Goal: Task Accomplishment & Management: Complete application form

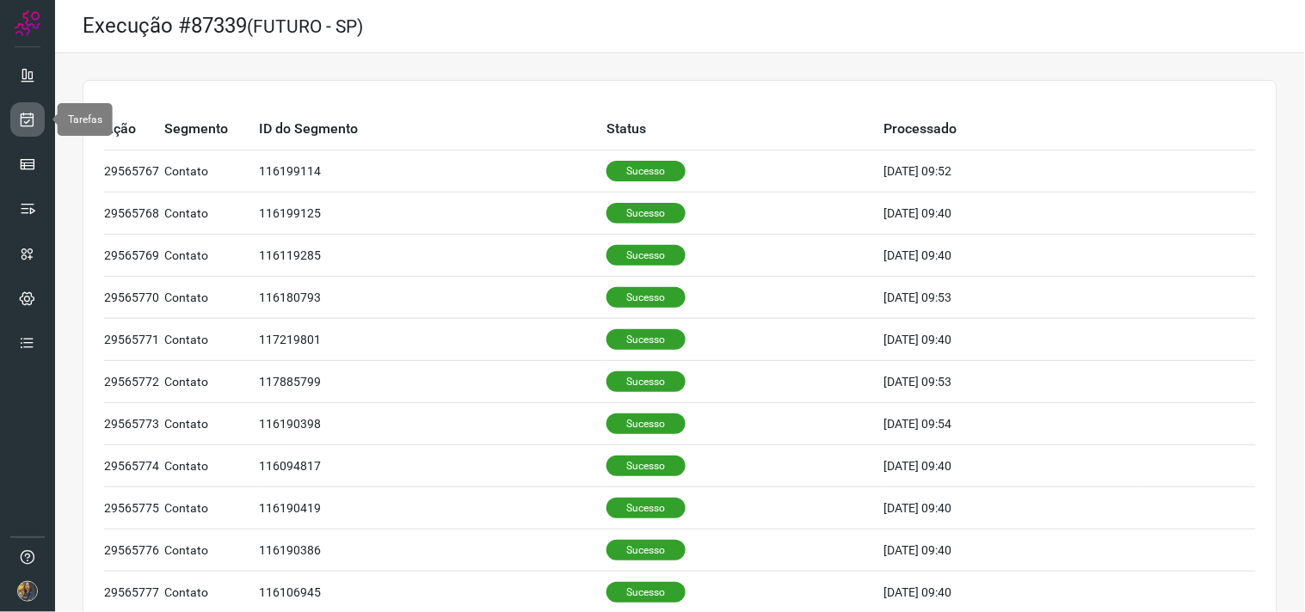
click at [31, 119] on icon at bounding box center [28, 119] width 18 height 17
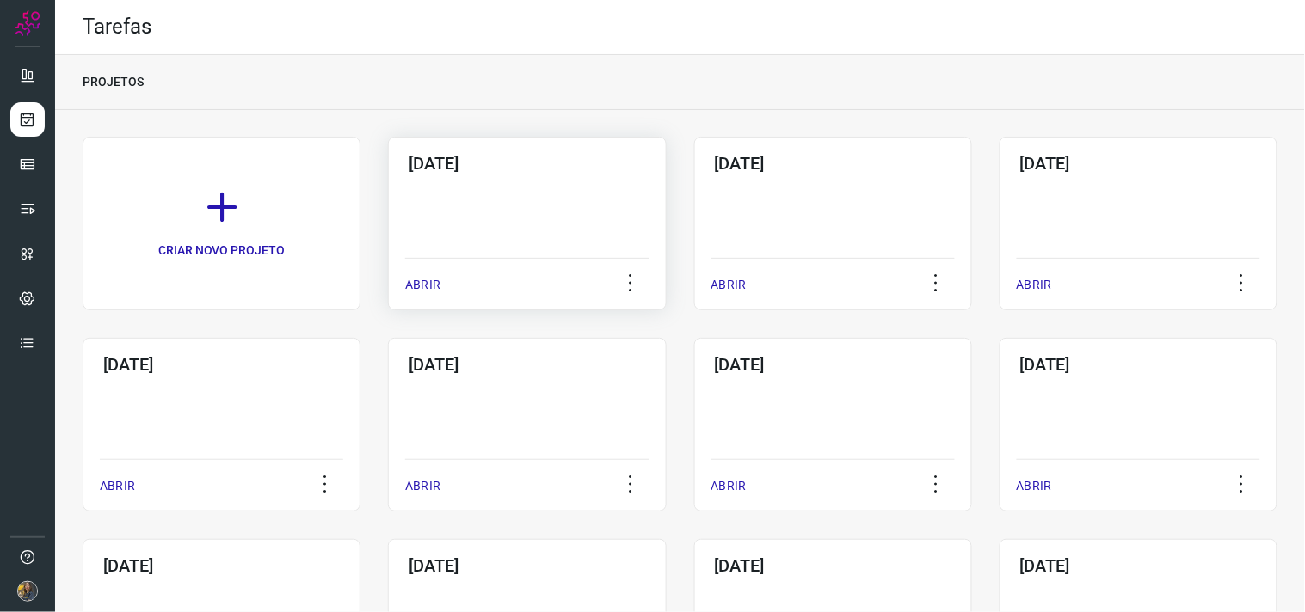
click at [477, 191] on div "06/10/2025 ABRIR" at bounding box center [527, 224] width 278 height 174
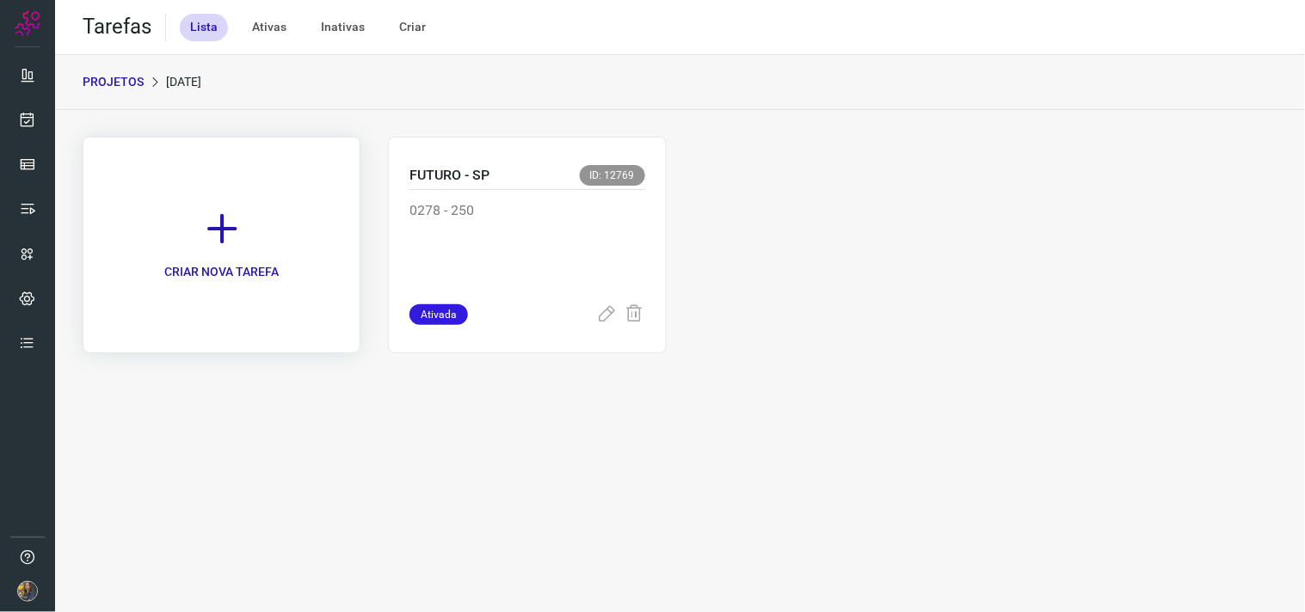
click at [230, 218] on icon at bounding box center [222, 229] width 38 height 38
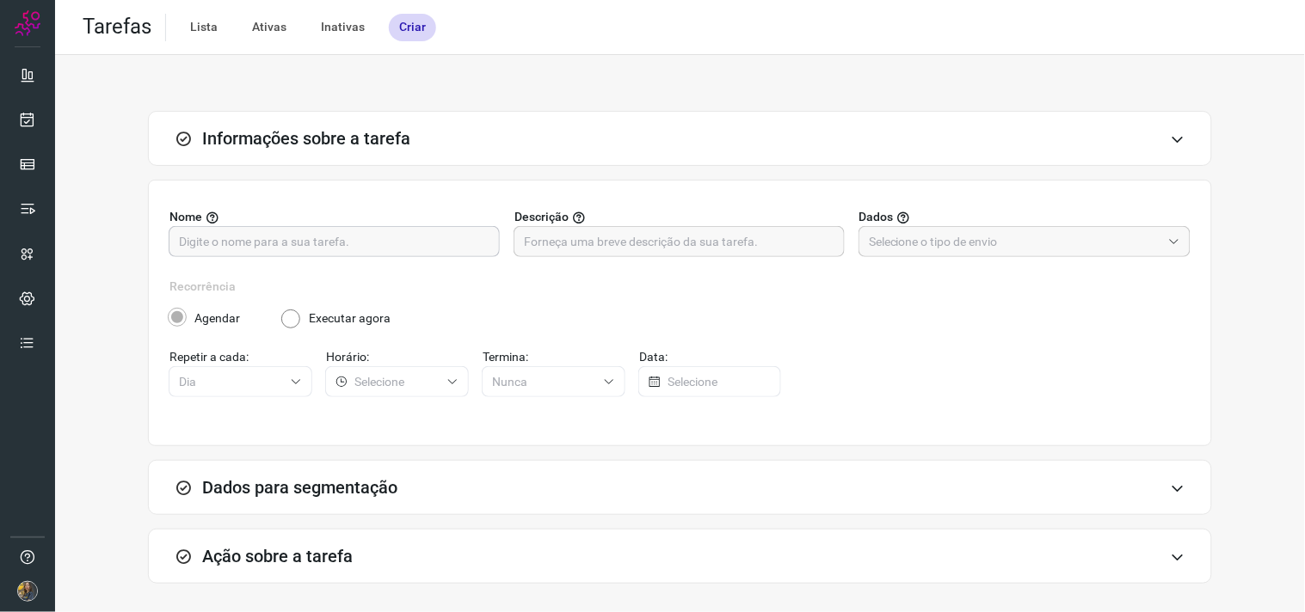
click at [314, 238] on input "text" at bounding box center [334, 241] width 311 height 29
type input "FUTURO - SP"
click at [537, 261] on div "Nome FUTURO - SP Descrição Dados" at bounding box center [679, 243] width 1021 height 70
click at [544, 253] on input "text" at bounding box center [679, 241] width 311 height 29
type input "4968 - 200"
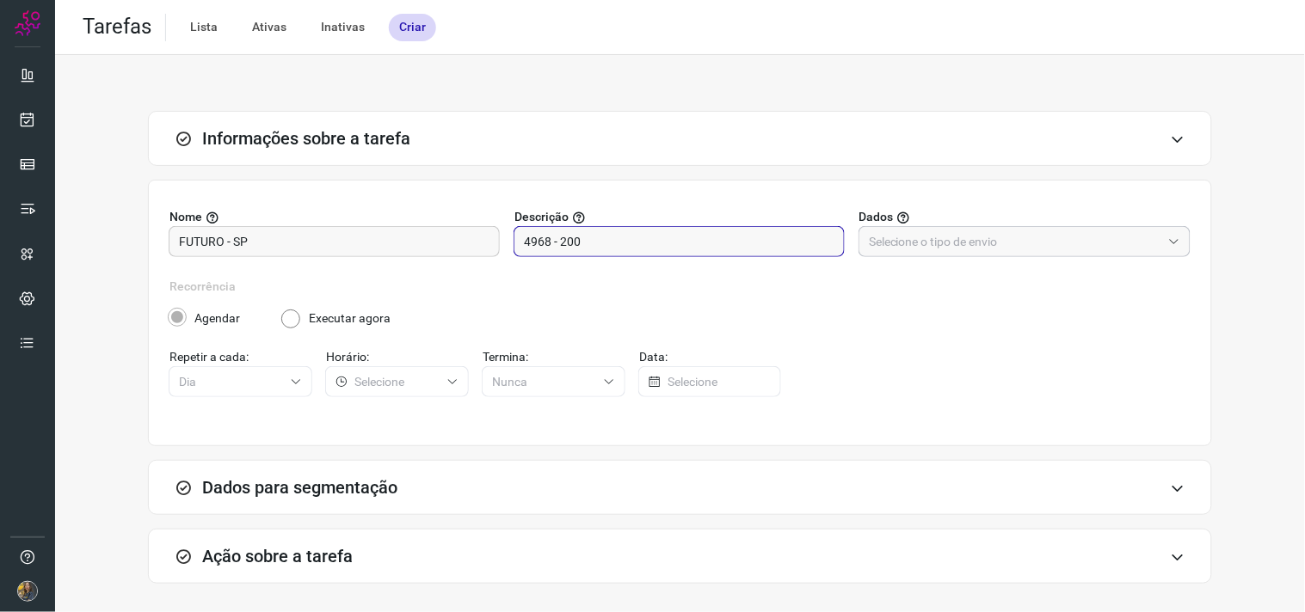
click at [920, 233] on input "text" at bounding box center [1015, 241] width 292 height 29
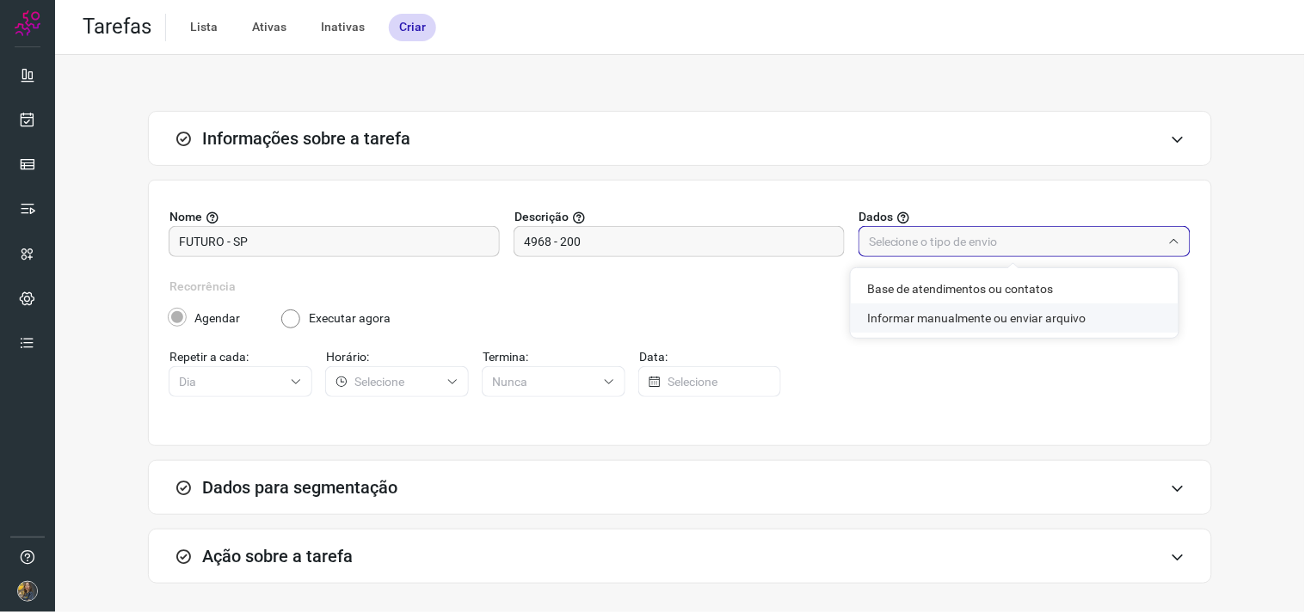
click at [909, 323] on li "Informar manualmente ou enviar arquivo" at bounding box center [1015, 318] width 328 height 29
type input "Informar manualmente ou enviar arquivo"
radio input "false"
radio input "true"
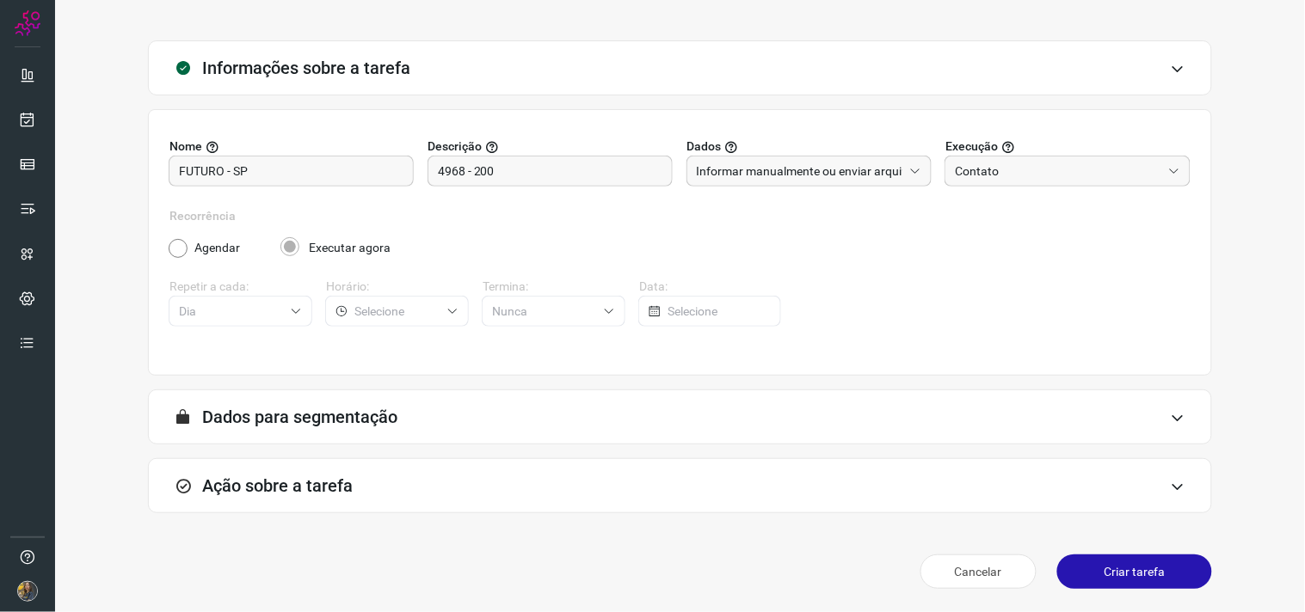
click at [641, 473] on div "Ação sobre a tarefa" at bounding box center [680, 485] width 1064 height 55
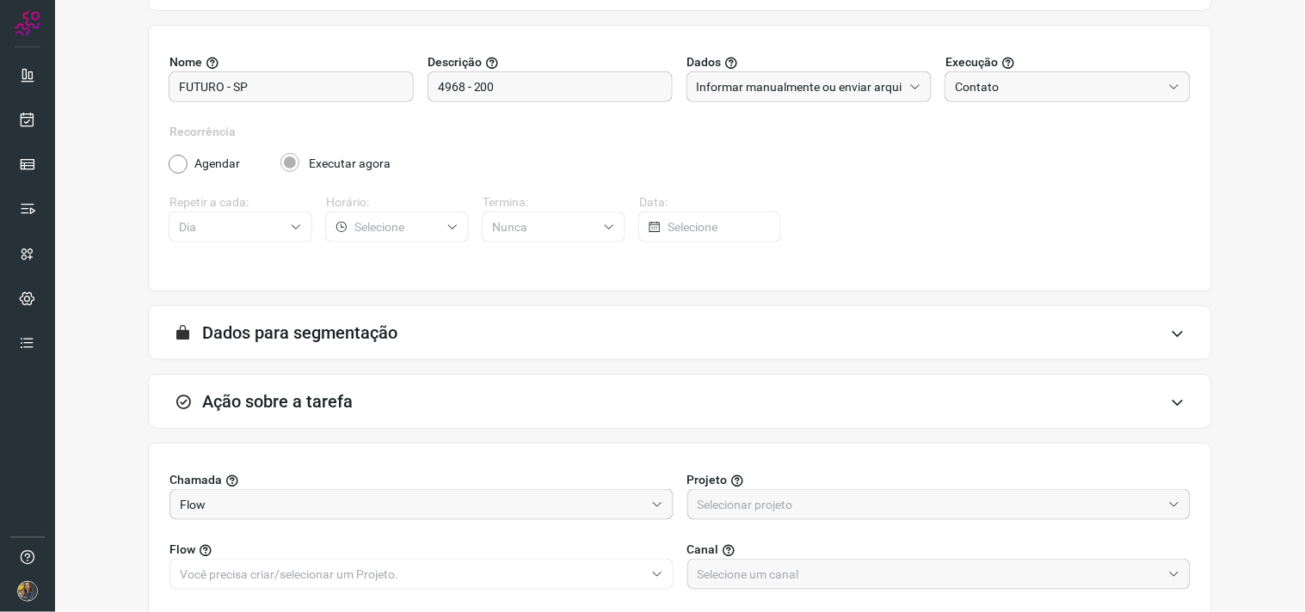
scroll to position [342, 0]
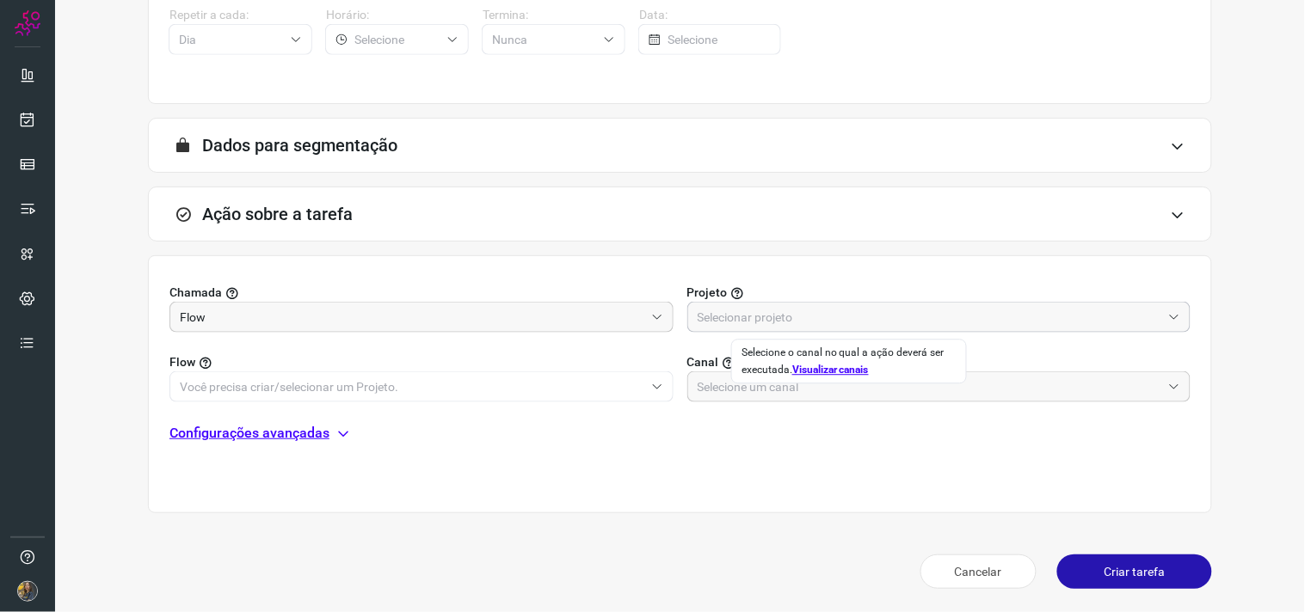
click at [736, 322] on input "text" at bounding box center [930, 317] width 464 height 29
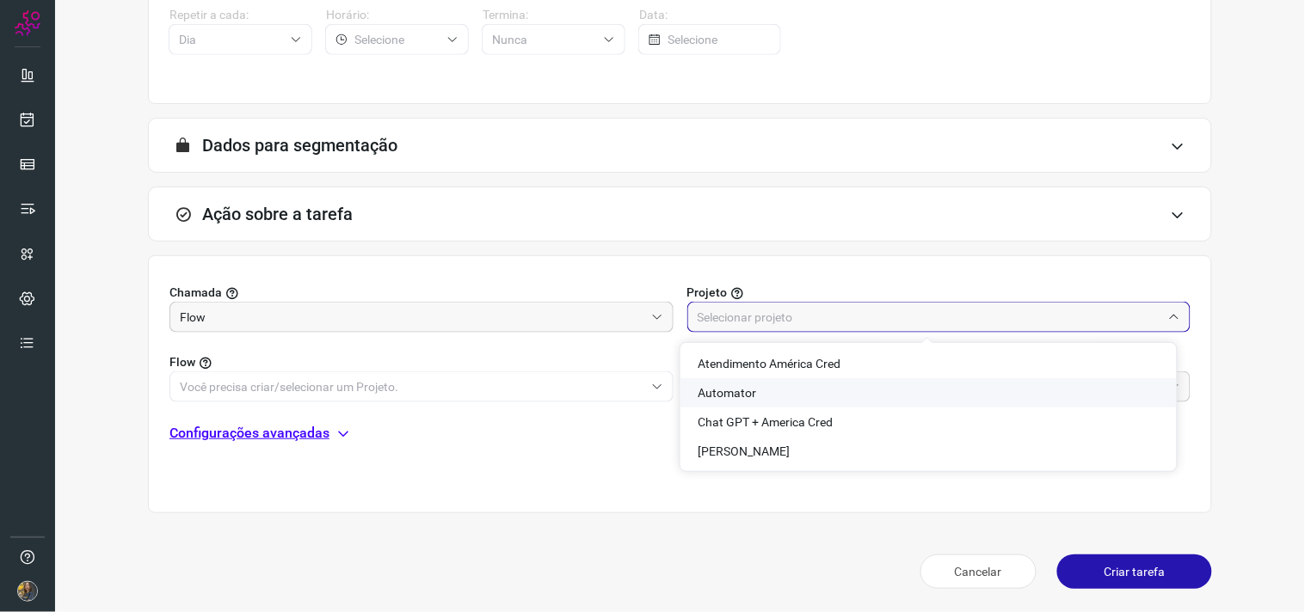
click at [725, 391] on span "Automator" at bounding box center [727, 393] width 58 height 14
type input "Automator"
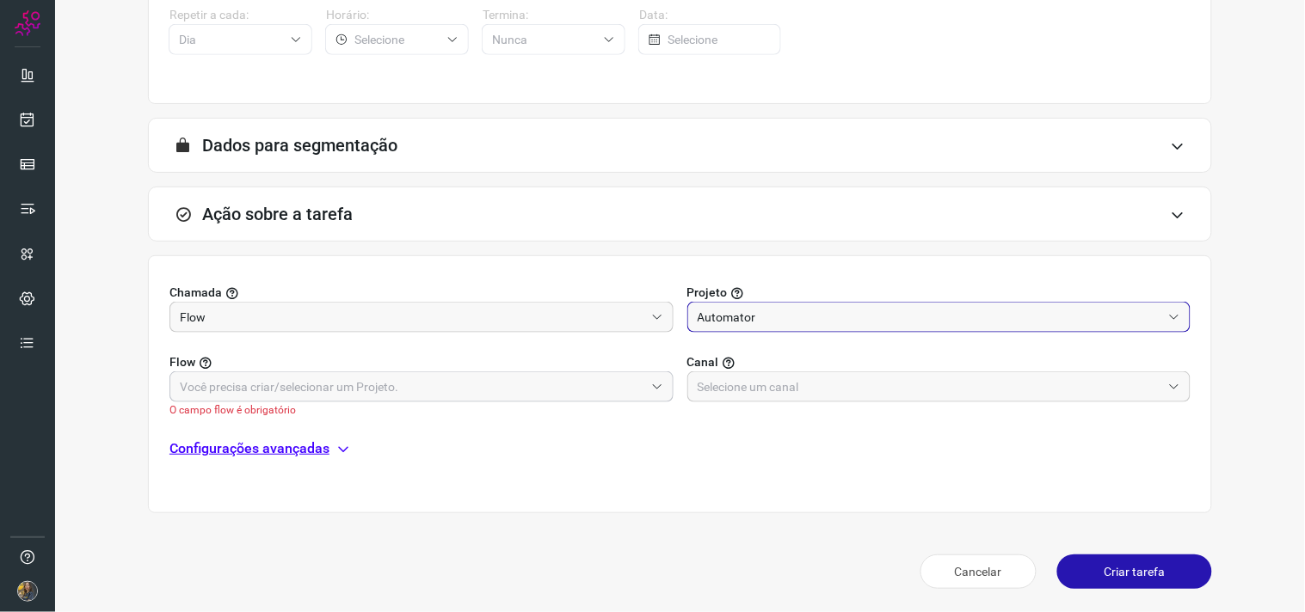
click at [628, 388] on input "text" at bounding box center [412, 386] width 464 height 29
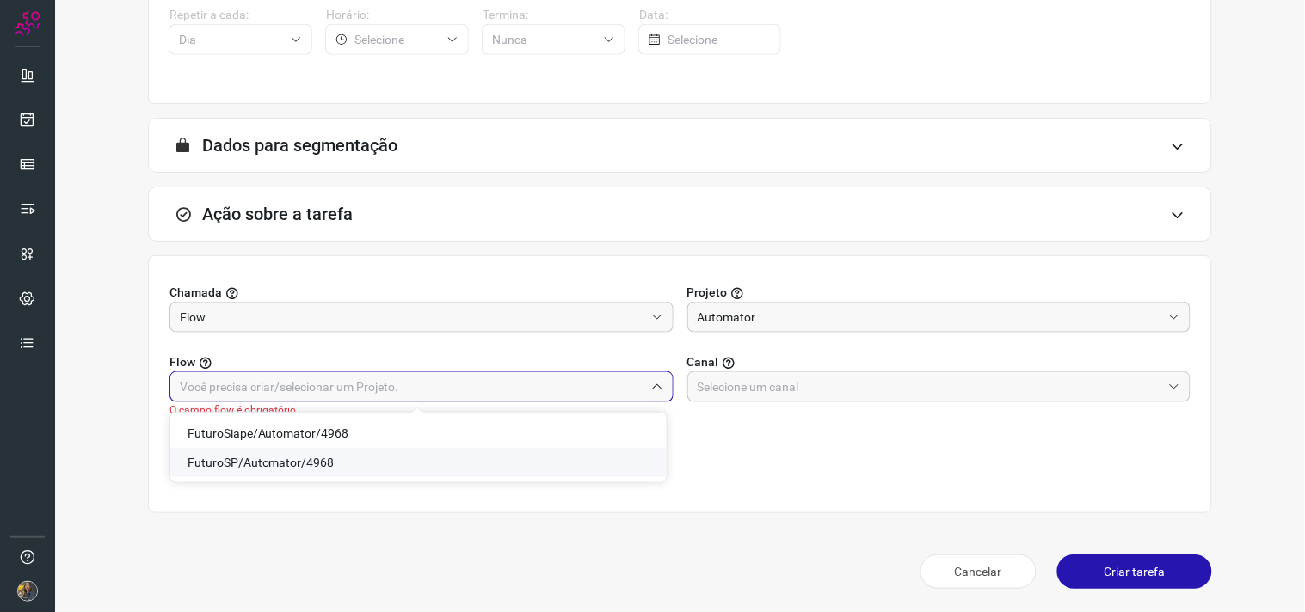
click at [314, 452] on li "FuturoSP/Automator/4968" at bounding box center [418, 462] width 496 height 29
type input "FuturoSP/Automator/4968"
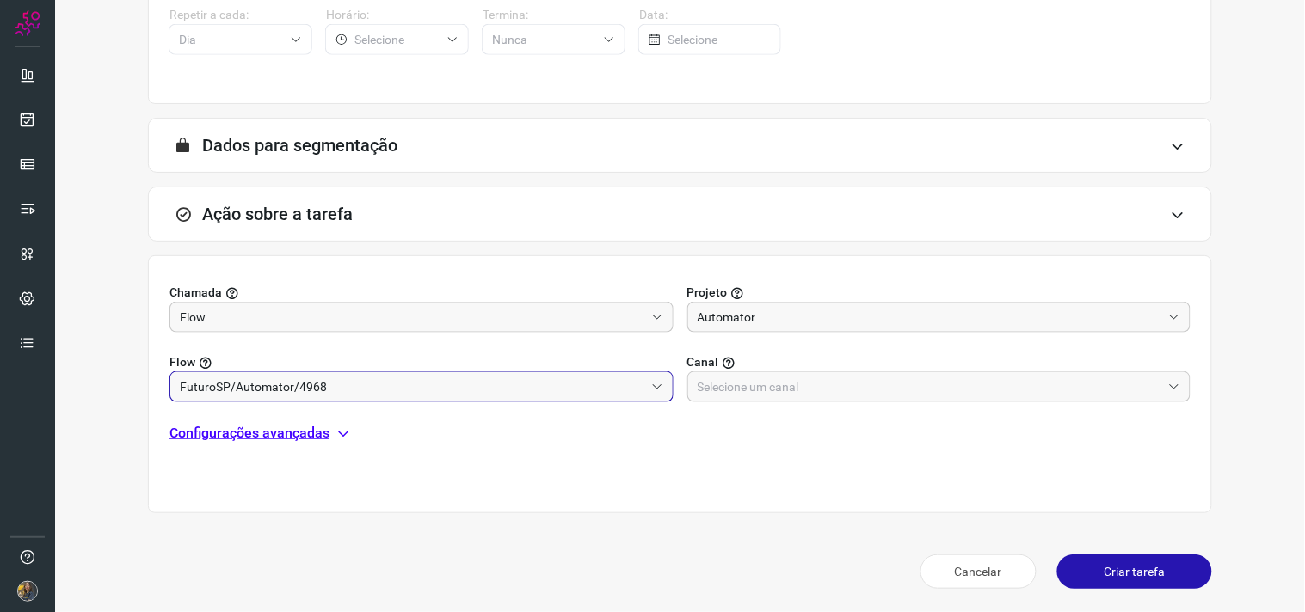
click at [464, 384] on input "FuturoSP/Automator/4968" at bounding box center [412, 386] width 464 height 29
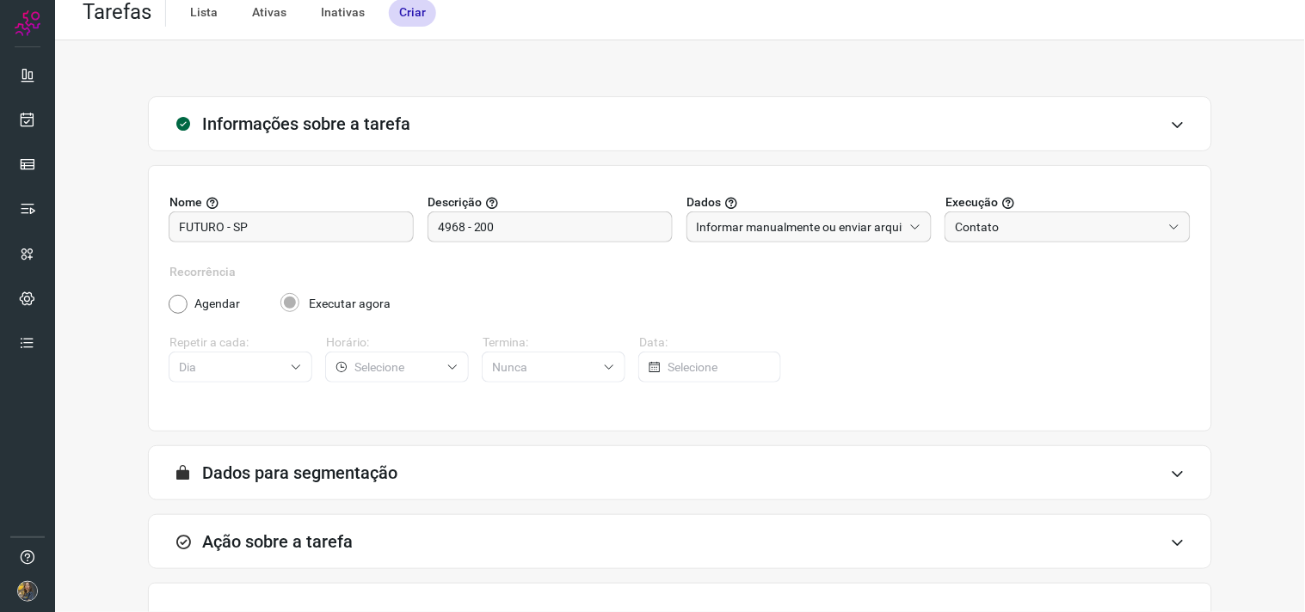
scroll to position [0, 0]
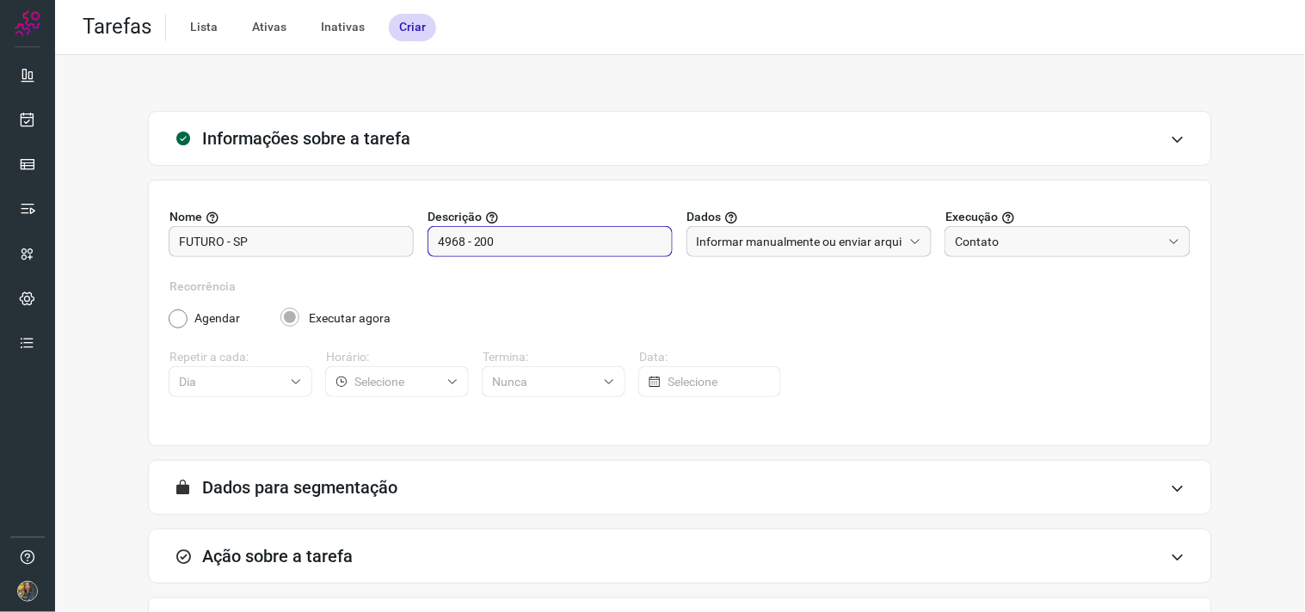
drag, startPoint x: 459, startPoint y: 243, endPoint x: 418, endPoint y: 243, distance: 41.3
click at [418, 243] on div "Nome FUTURO - SP Descrição 4968 - 200 Dados Informar manualmente ou enviar arqu…" at bounding box center [679, 243] width 1021 height 70
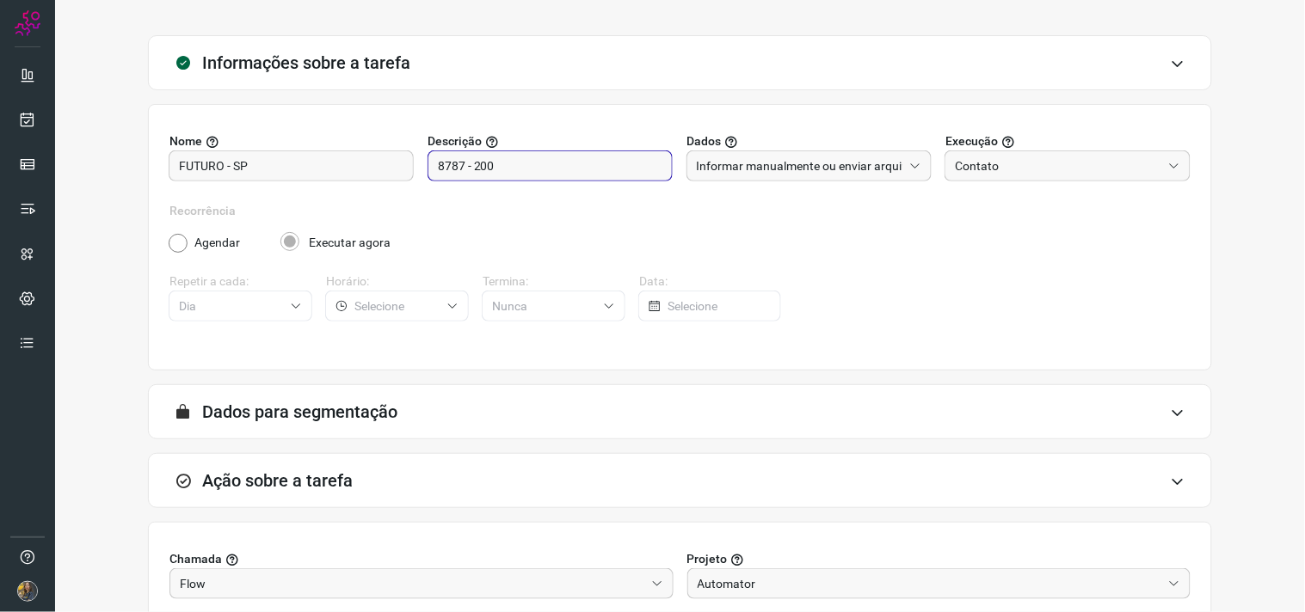
scroll to position [342, 0]
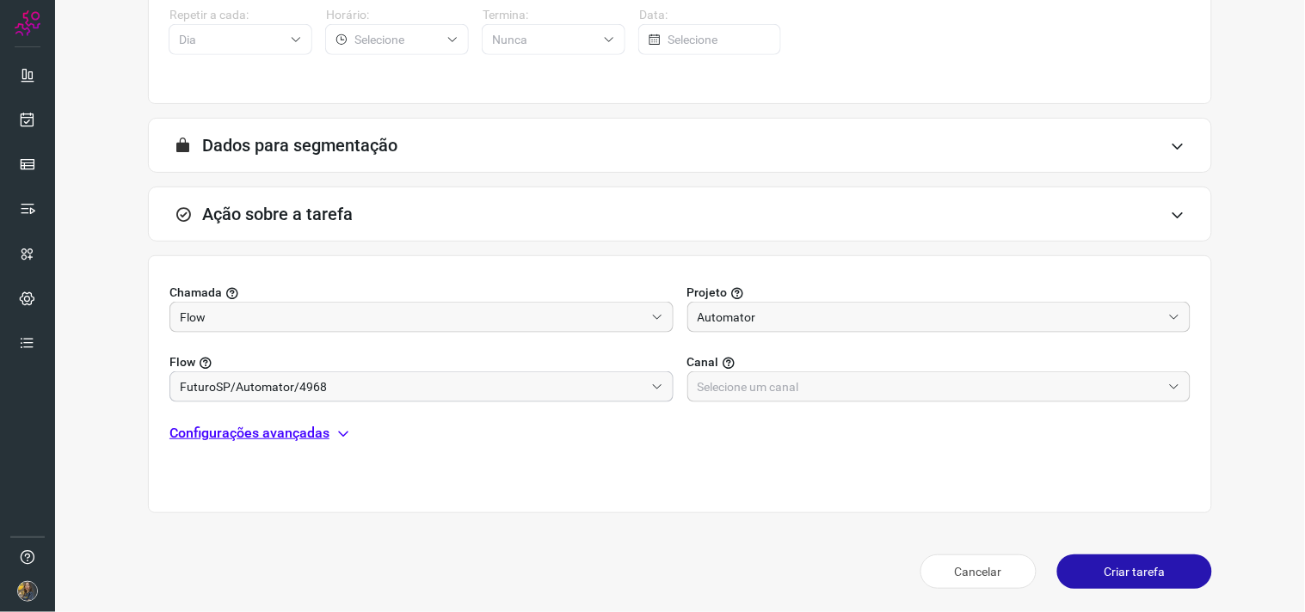
type input "8787 - 200"
click at [329, 392] on input "FuturoSP/Automator/4968" at bounding box center [412, 386] width 464 height 29
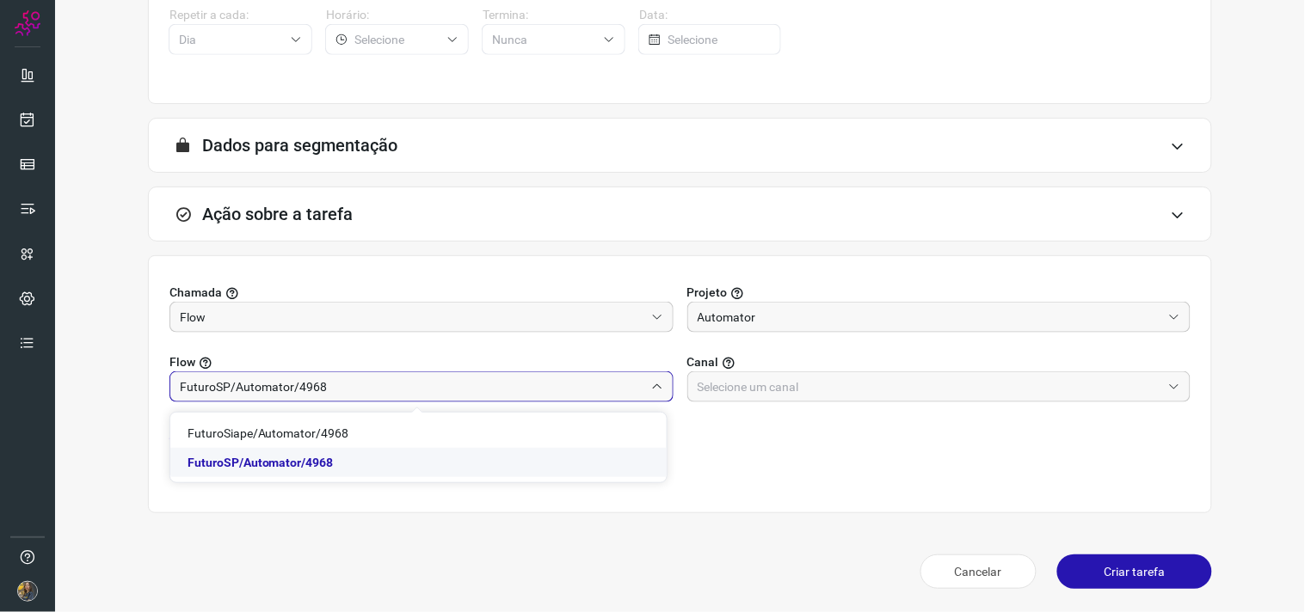
click at [333, 460] on li "FuturoSP/Automator/4968" at bounding box center [418, 462] width 496 height 29
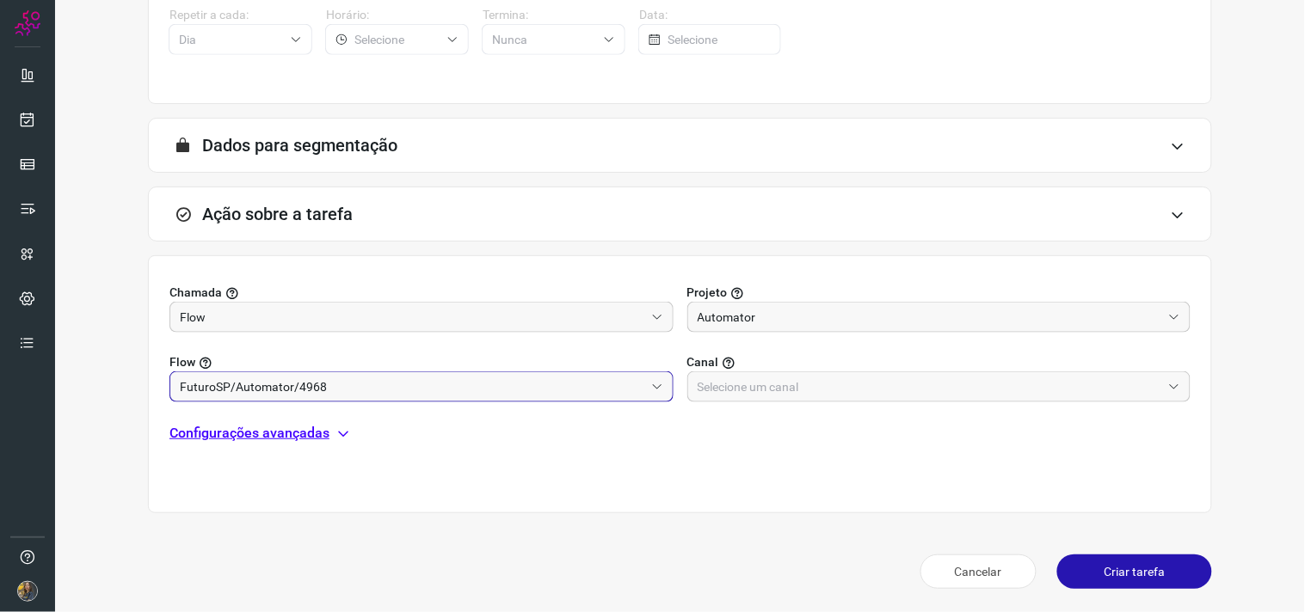
click at [482, 391] on input "FuturoSP/Automator/4968" at bounding box center [412, 386] width 464 height 29
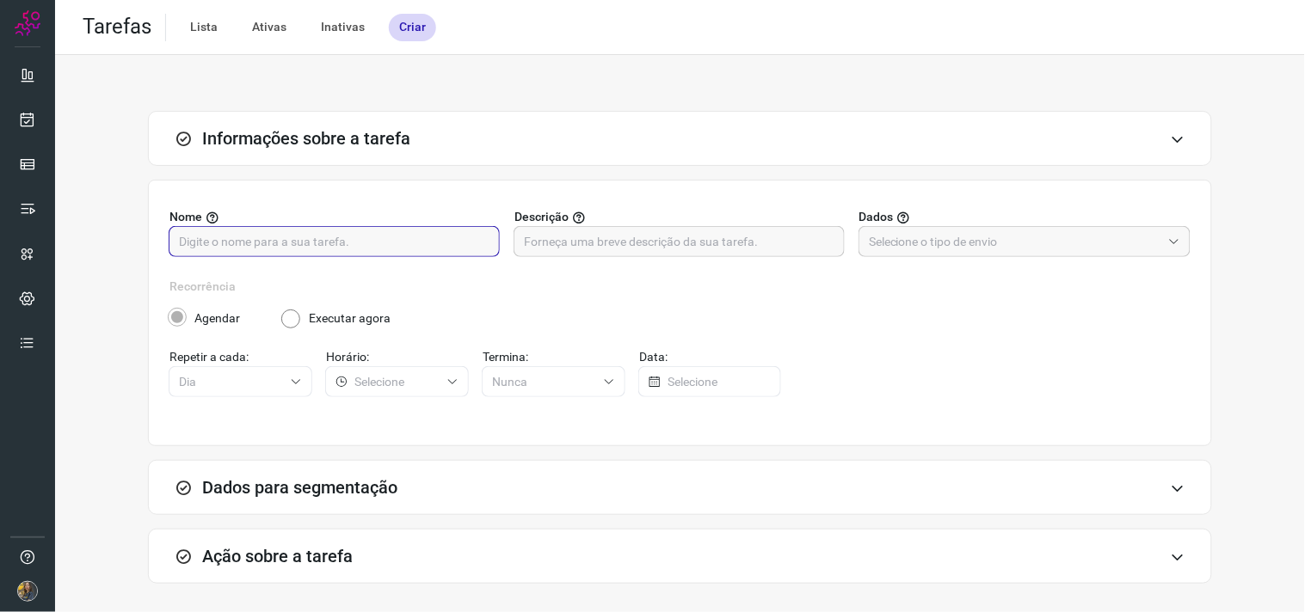
click at [466, 233] on input "text" at bounding box center [334, 241] width 311 height 29
type input "FUTURO - SP"
click at [561, 260] on div "Nome FUTURO - SP Descrição Dados" at bounding box center [679, 243] width 1021 height 70
click at [575, 245] on input "text" at bounding box center [679, 241] width 311 height 29
type input "8787 - 200"
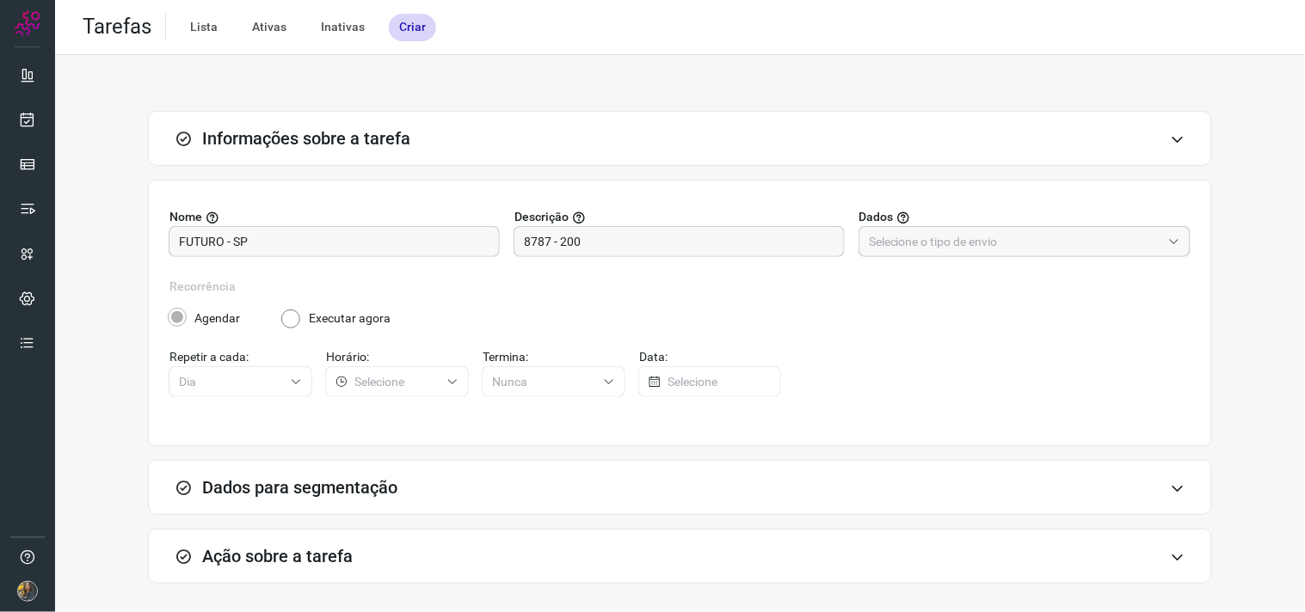
click at [896, 256] on div "Nome FUTURO - SP Descrição 8787 - 200 Dados" at bounding box center [679, 243] width 1021 height 70
drag, startPoint x: 895, startPoint y: 253, endPoint x: 878, endPoint y: 271, distance: 24.4
click at [893, 253] on input "text" at bounding box center [1015, 241] width 292 height 29
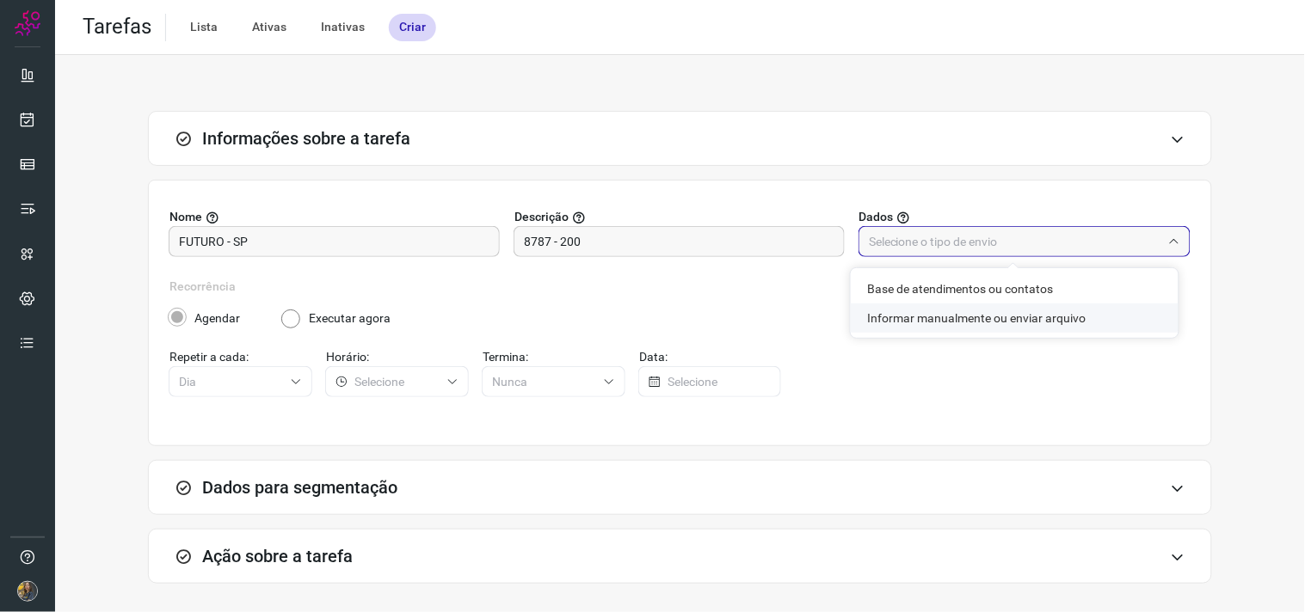
click at [873, 321] on li "Informar manualmente ou enviar arquivo" at bounding box center [1015, 318] width 328 height 29
type input "Informar manualmente ou enviar arquivo"
radio input "false"
radio input "true"
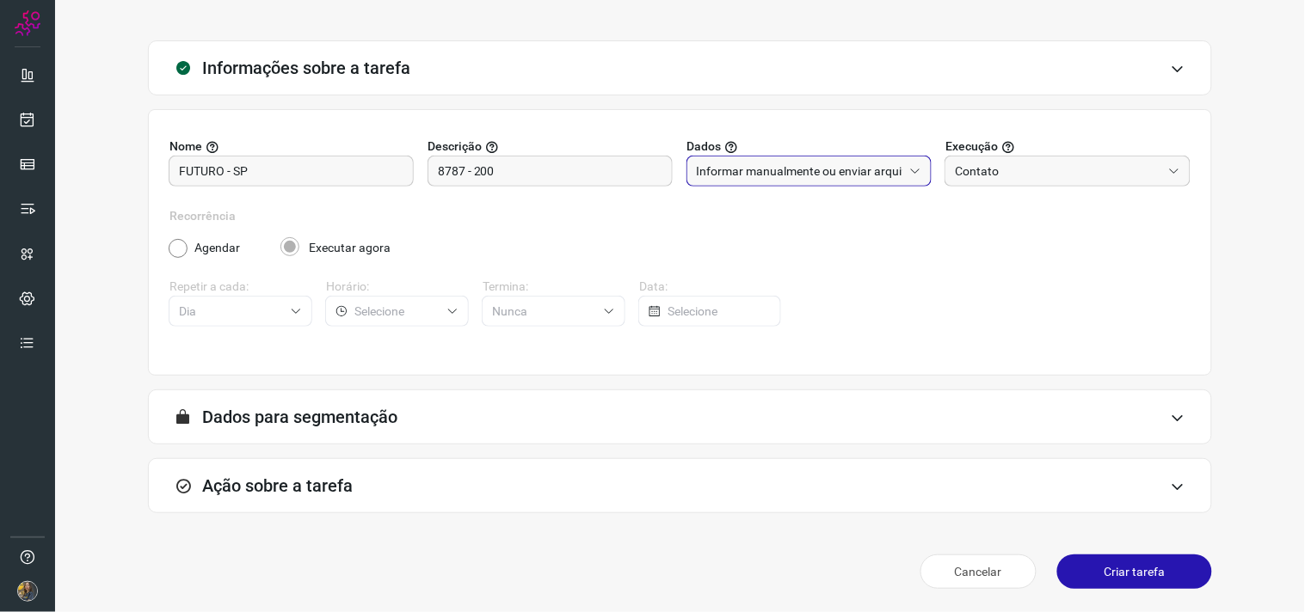
click at [449, 474] on div "Ação sobre a tarefa" at bounding box center [680, 485] width 1064 height 55
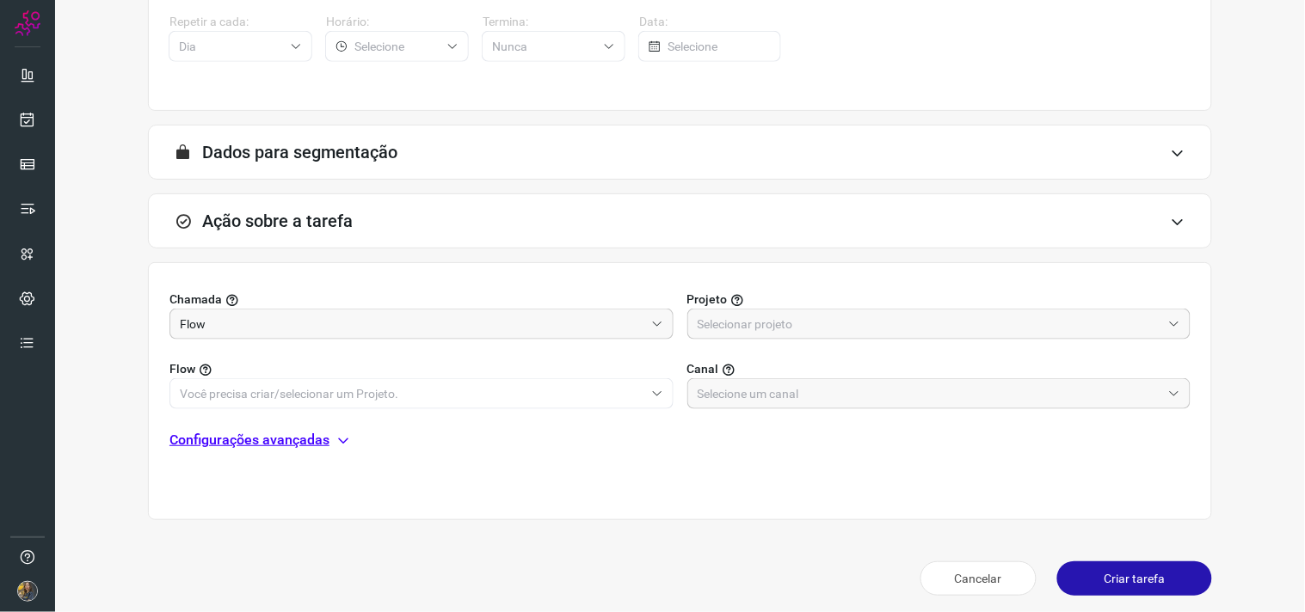
scroll to position [342, 0]
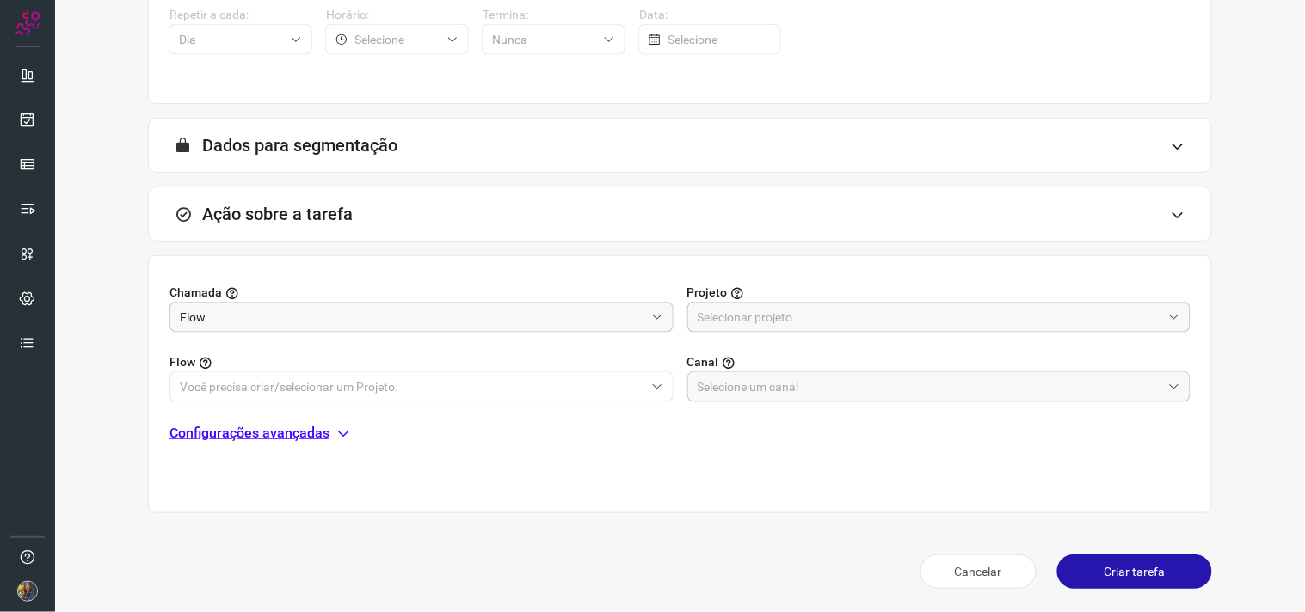
click at [735, 318] on input "text" at bounding box center [930, 317] width 464 height 29
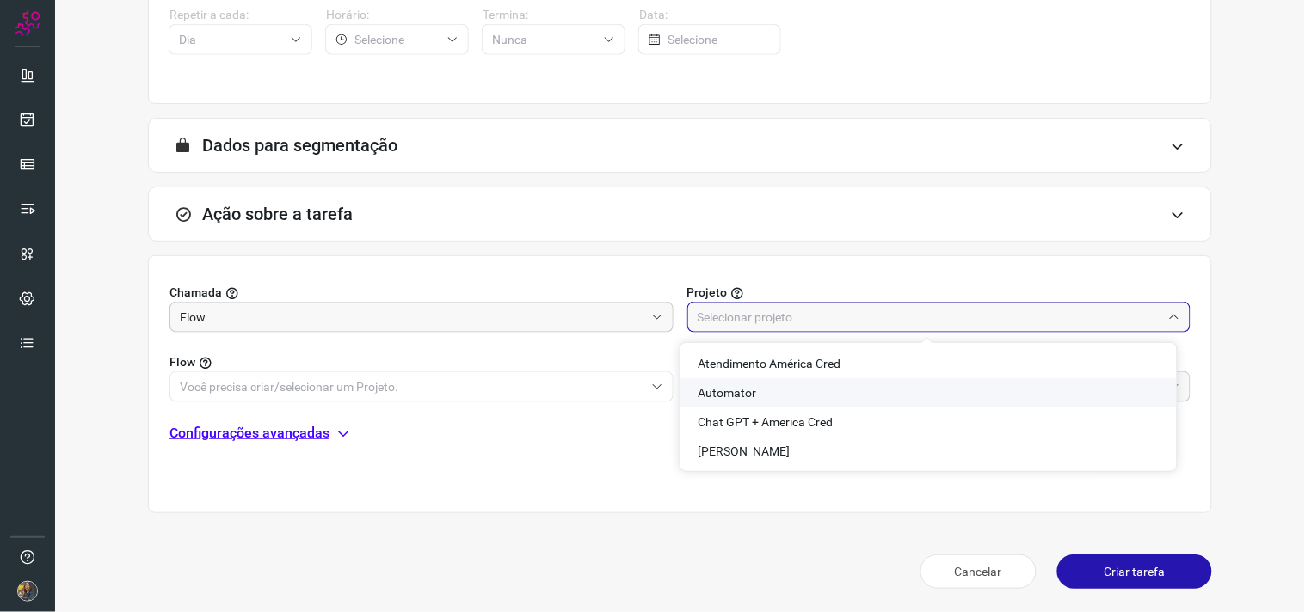
click at [736, 382] on li "Automator" at bounding box center [928, 392] width 496 height 29
type input "Automator"
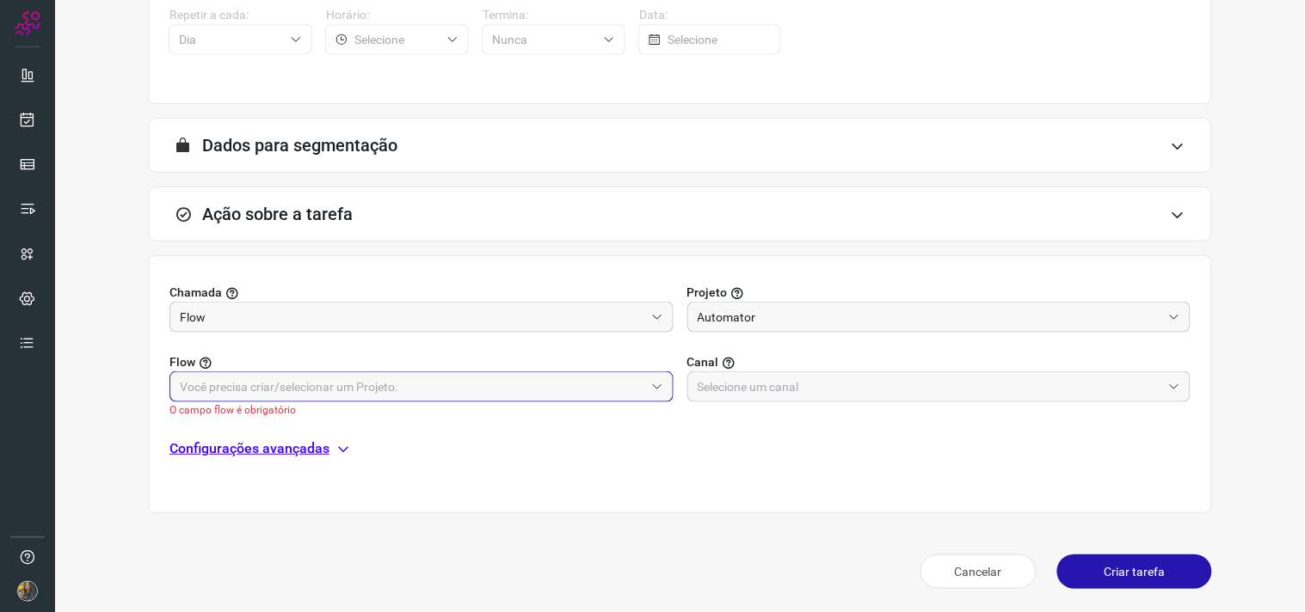
click at [546, 390] on input "text" at bounding box center [412, 386] width 464 height 29
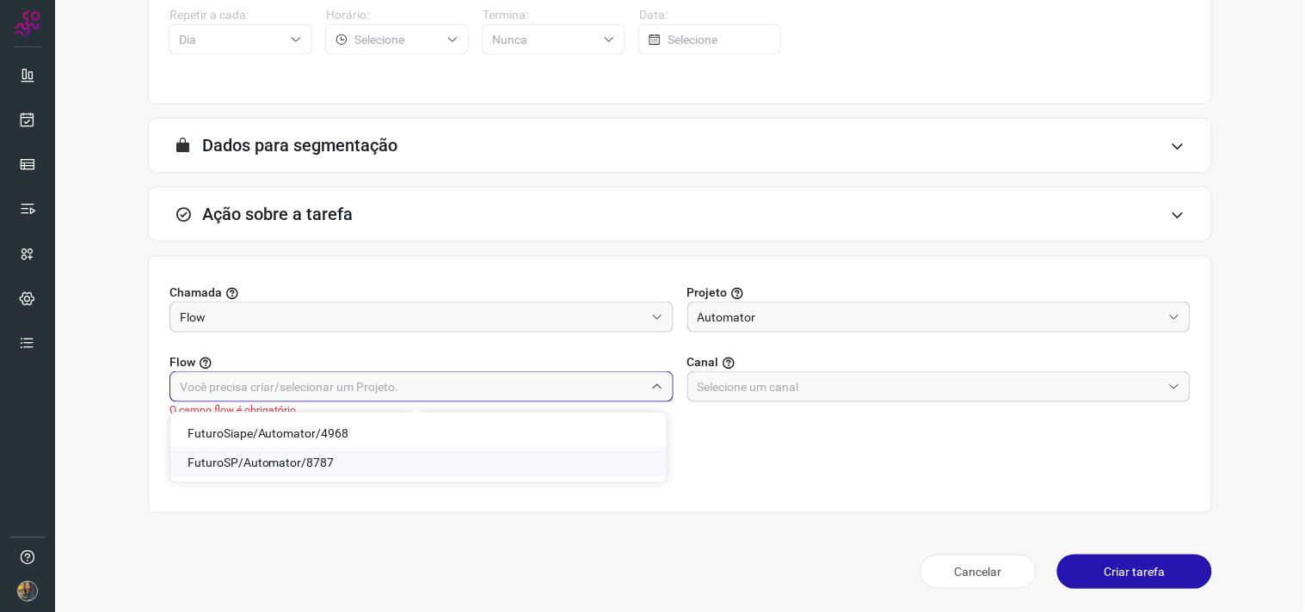
click at [325, 458] on span "FuturoSP/Automator/8787" at bounding box center [261, 463] width 147 height 14
type input "FuturoSP/Automator/8787"
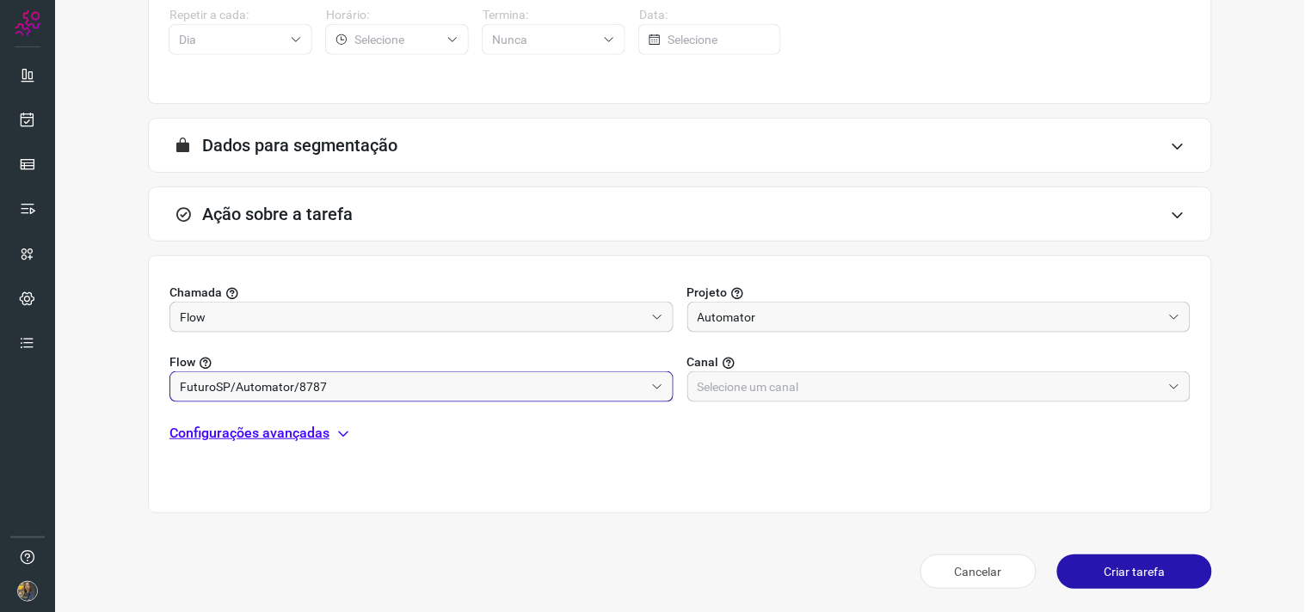
click at [803, 406] on div "Chamada Flow Projeto Automator Flow FuturoSP/Automator/8787 Canal Configurações…" at bounding box center [680, 384] width 1064 height 258
click at [803, 392] on input "text" at bounding box center [930, 386] width 464 height 29
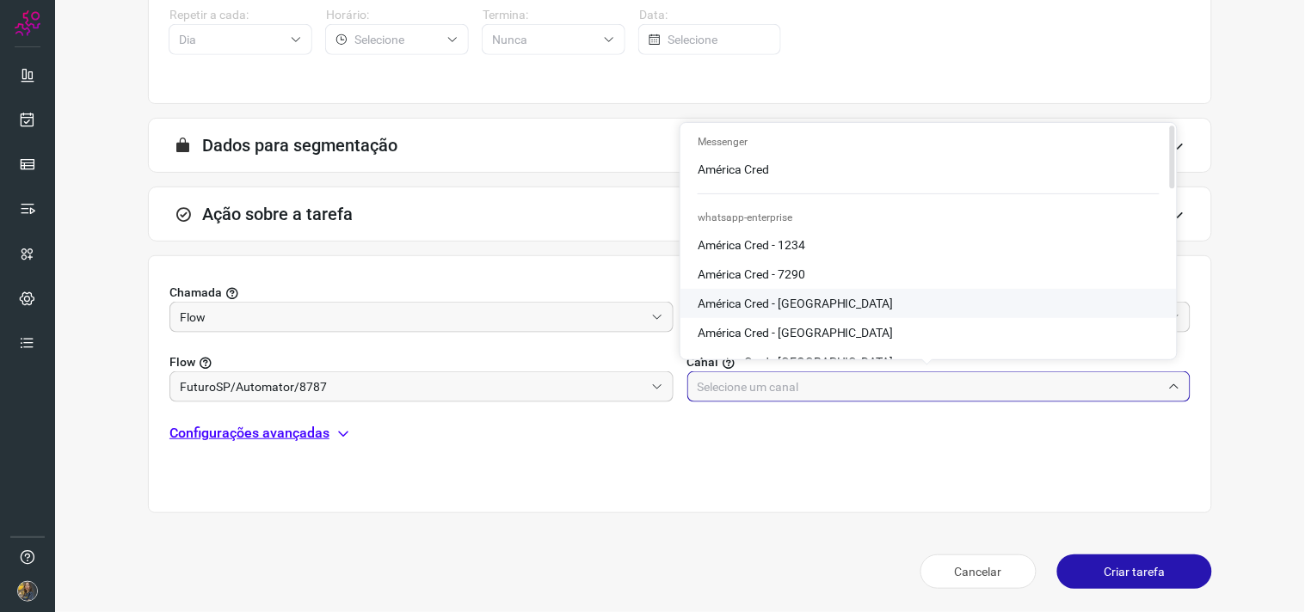
scroll to position [286, 0]
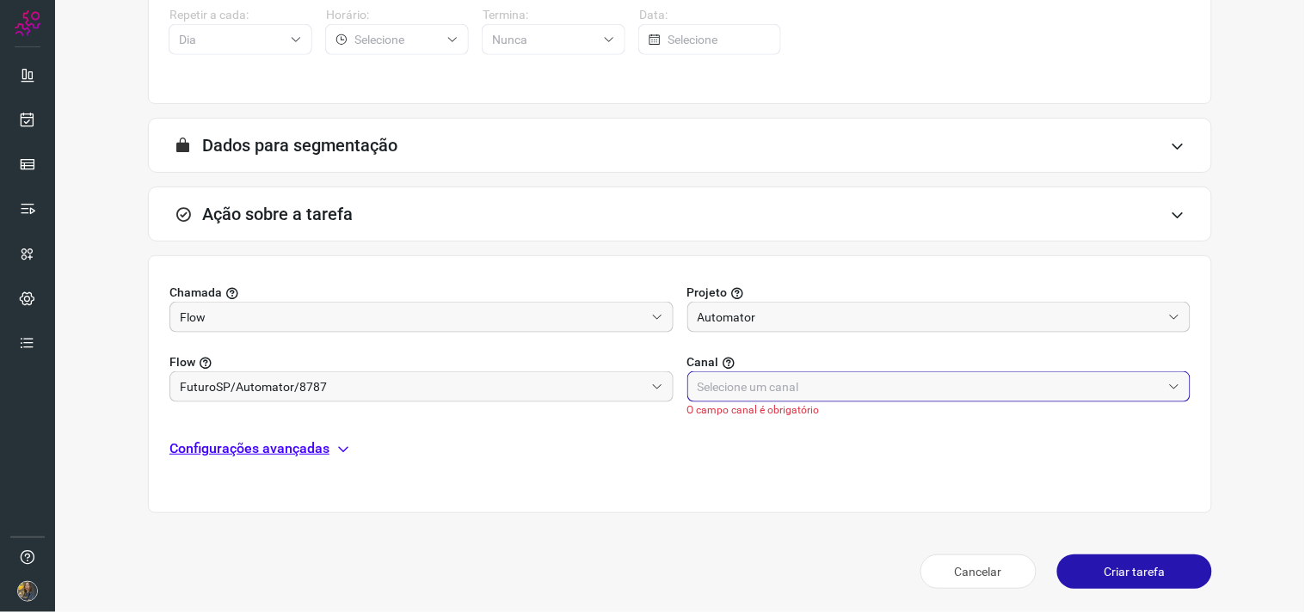
click at [764, 380] on input "text" at bounding box center [930, 386] width 464 height 29
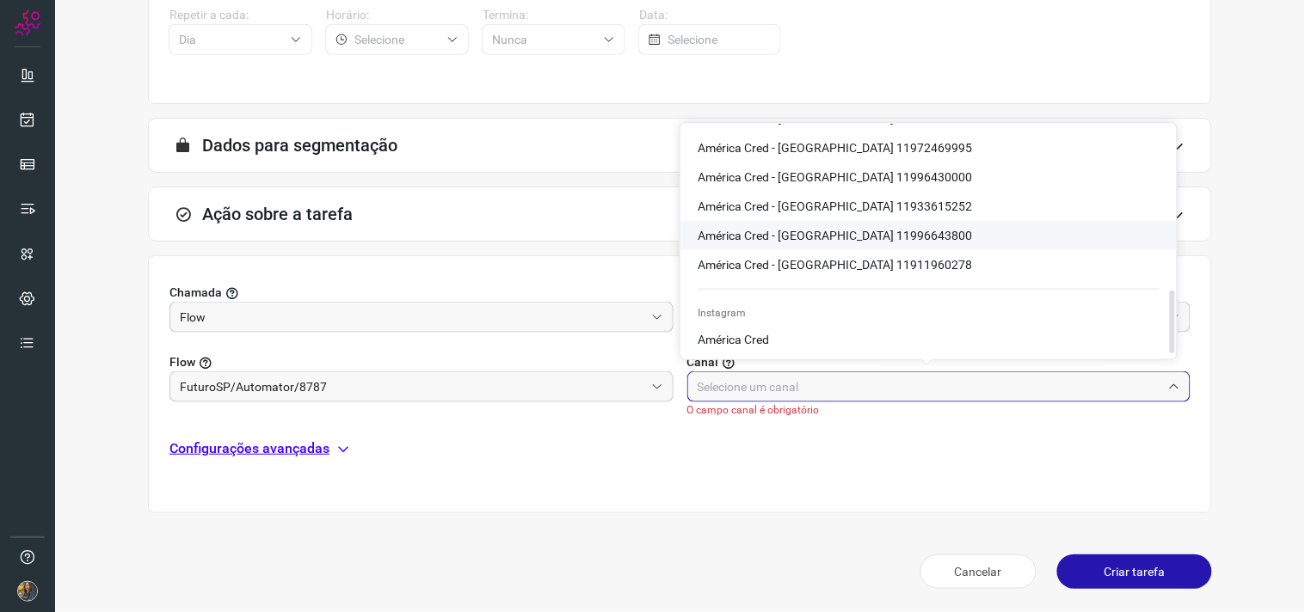
scroll to position [528, 0]
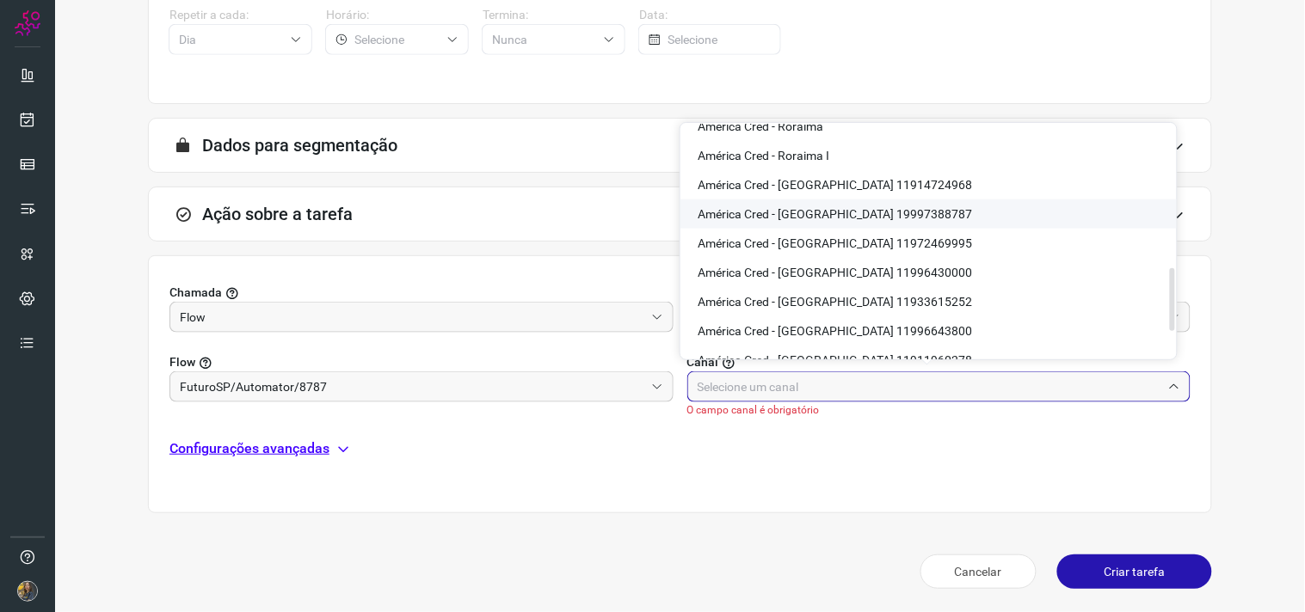
click at [881, 207] on span "América Cred - São Paulo 19997388787" at bounding box center [835, 214] width 274 height 14
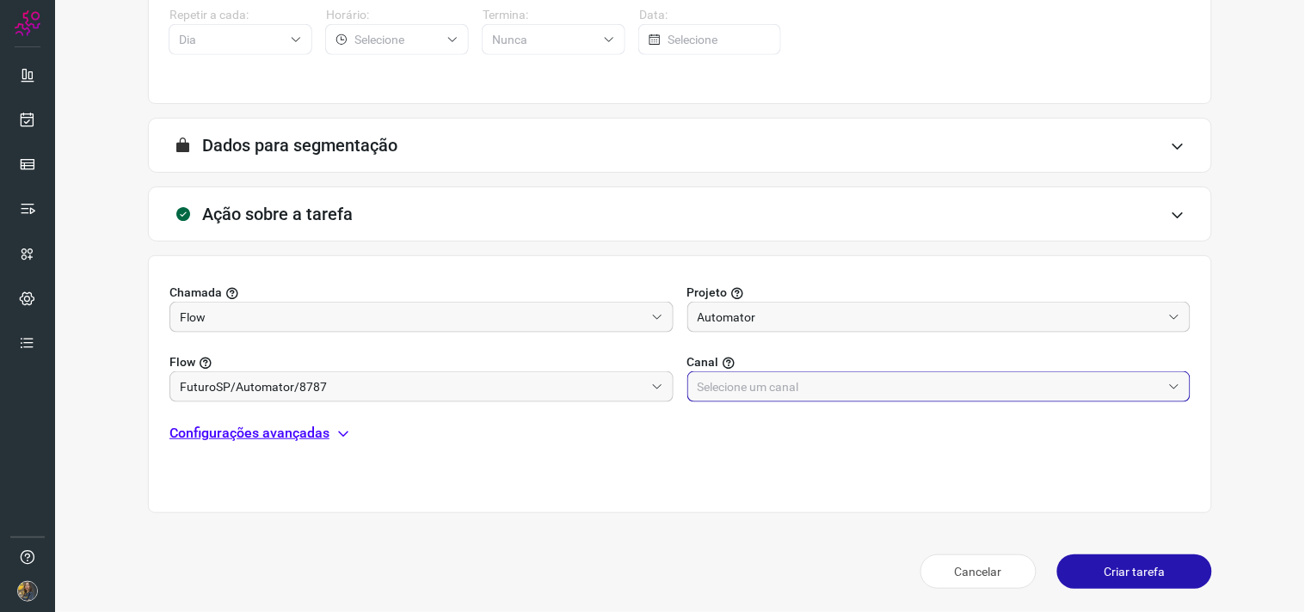
type input "América Cred - São Paulo 19997388787"
click at [317, 431] on p "Configurações avançadas" at bounding box center [249, 433] width 160 height 21
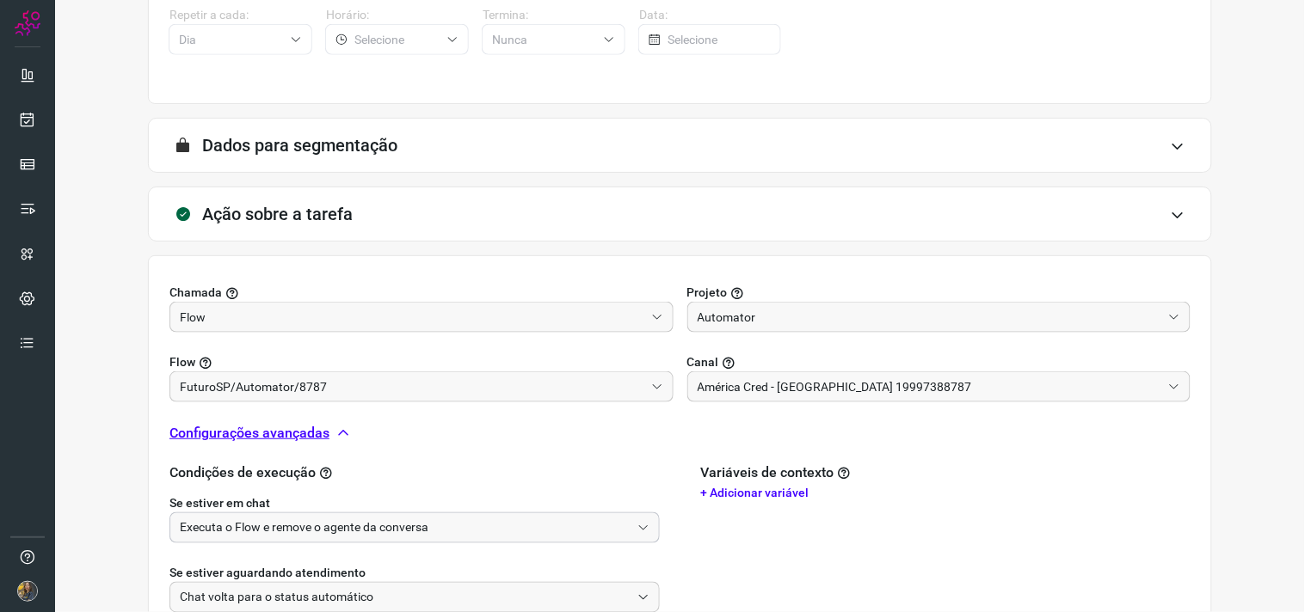
click at [425, 522] on input "Executa o Flow e remove o agente da conversa" at bounding box center [405, 528] width 451 height 29
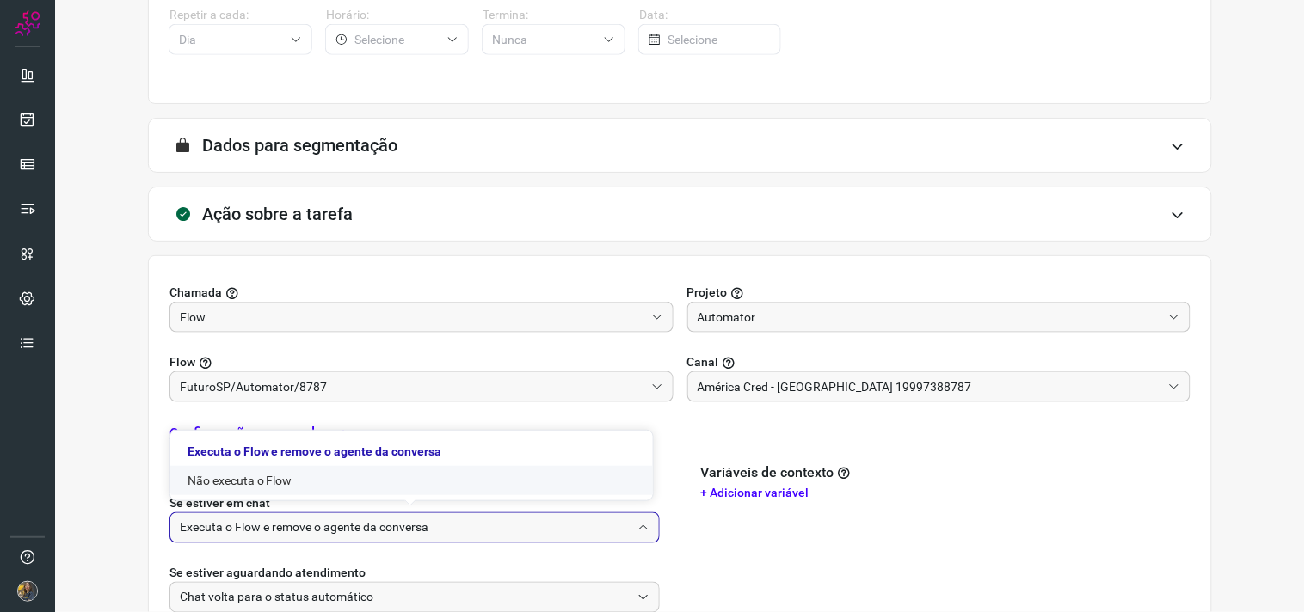
click at [329, 490] on li "Não executa o Flow" at bounding box center [411, 480] width 483 height 29
type input "Não executa o Flow"
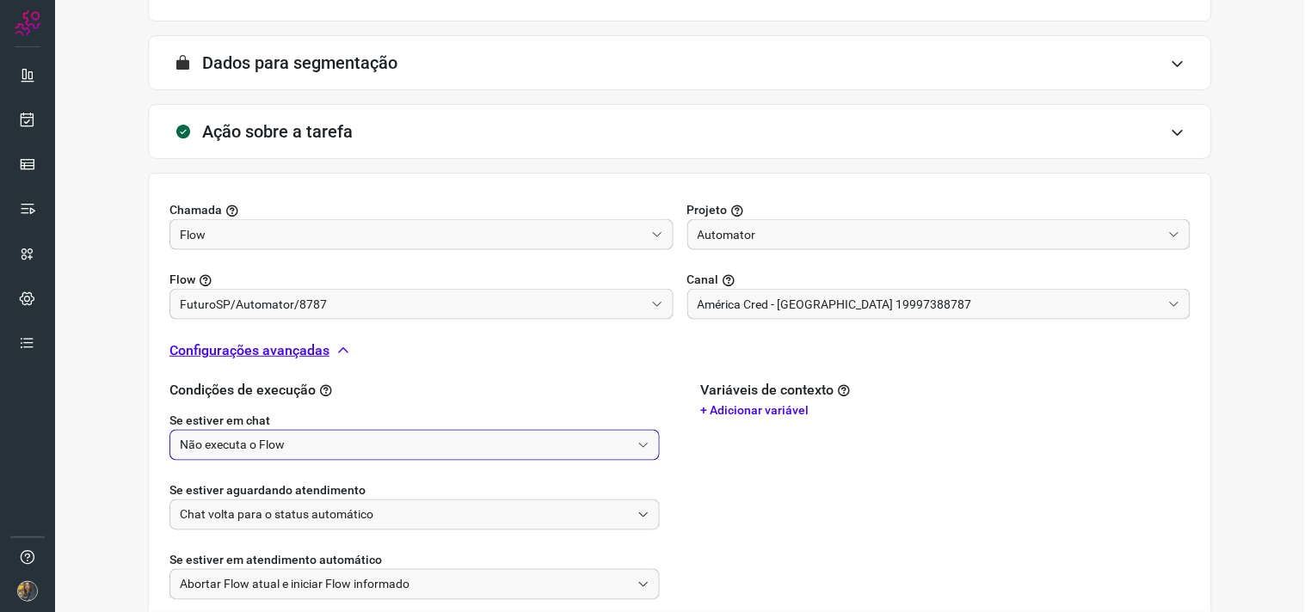
scroll to position [540, 0]
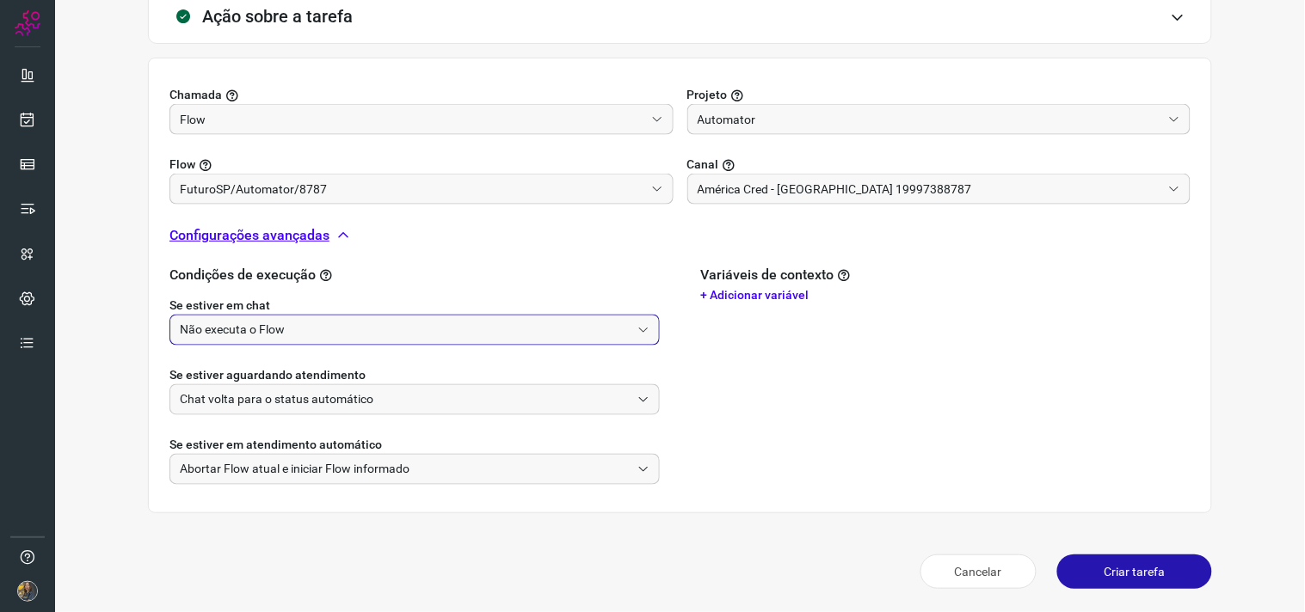
click at [1085, 561] on button "Criar tarefa" at bounding box center [1134, 572] width 155 height 34
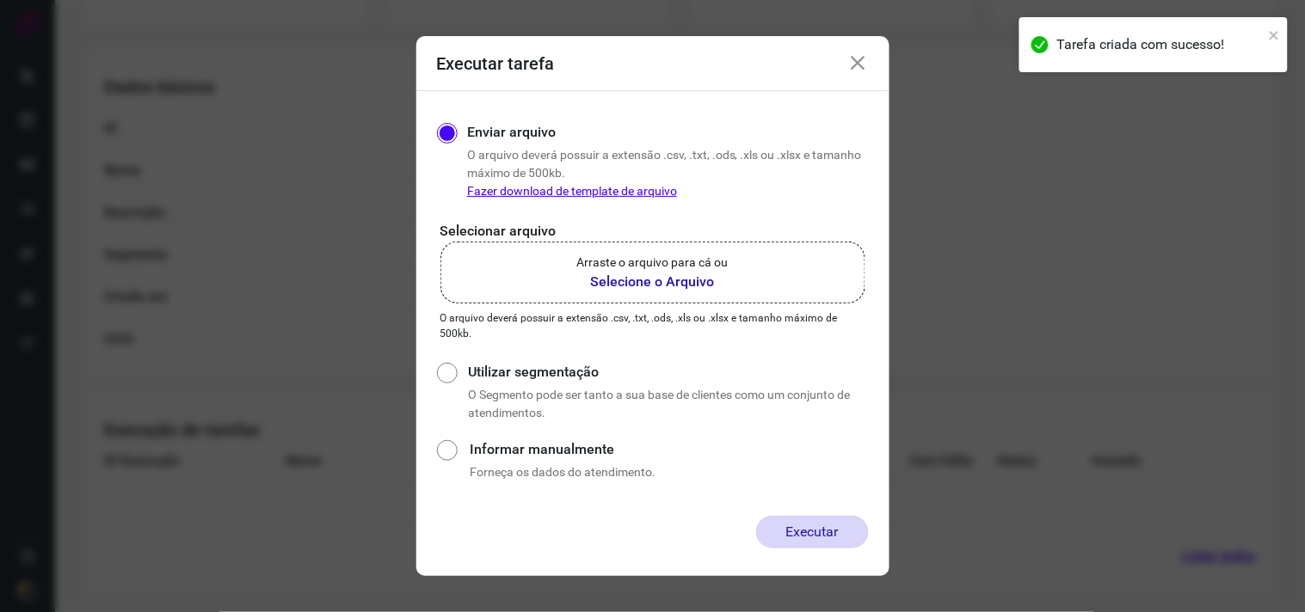
scroll to position [276, 0]
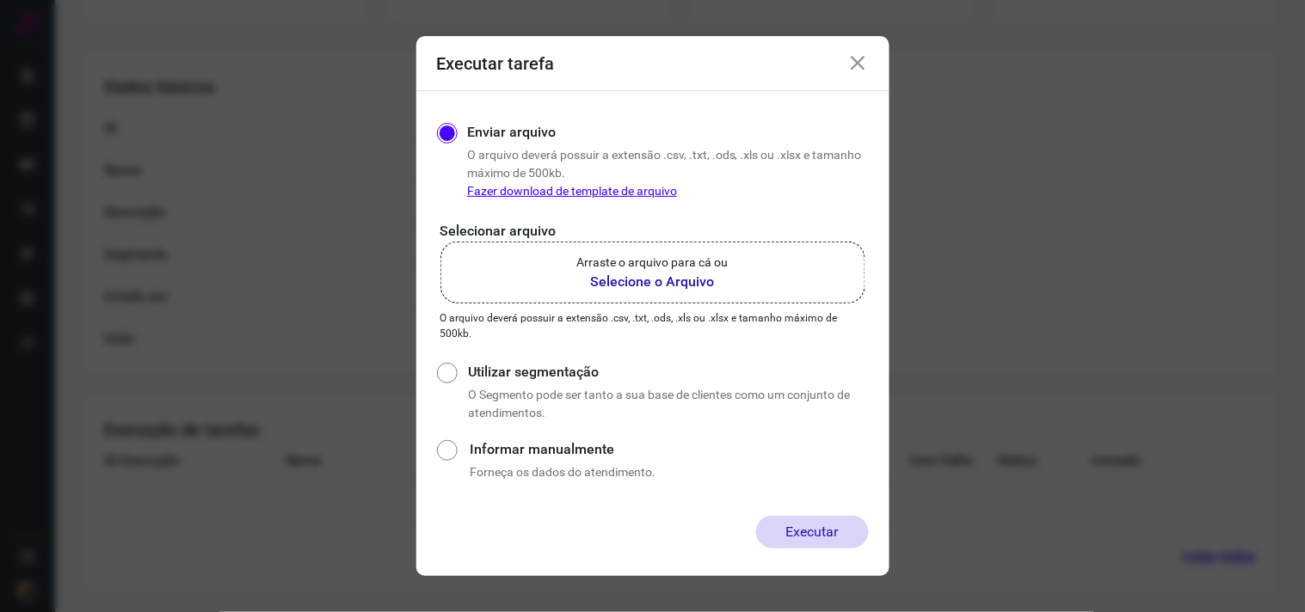
click at [668, 267] on p "Arraste o arquivo para cá ou" at bounding box center [652, 263] width 151 height 18
click at [0, 0] on input "Arraste o arquivo para cá ou Selecione o Arquivo" at bounding box center [0, 0] width 0 height 0
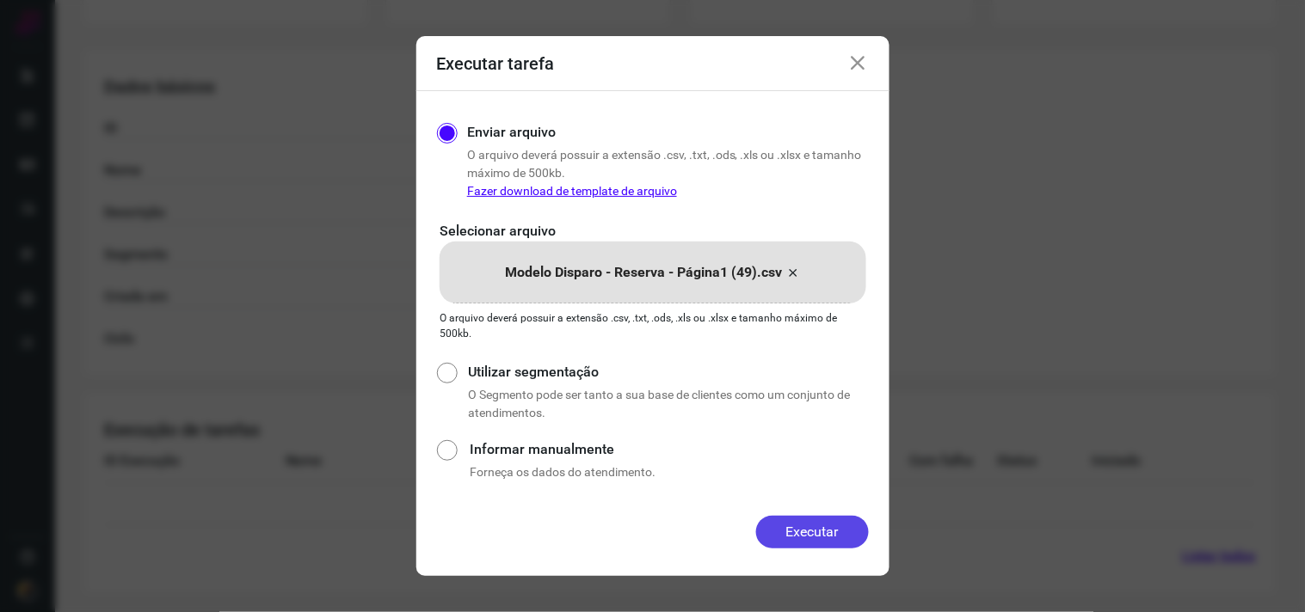
click at [835, 544] on button "Executar" at bounding box center [812, 532] width 113 height 33
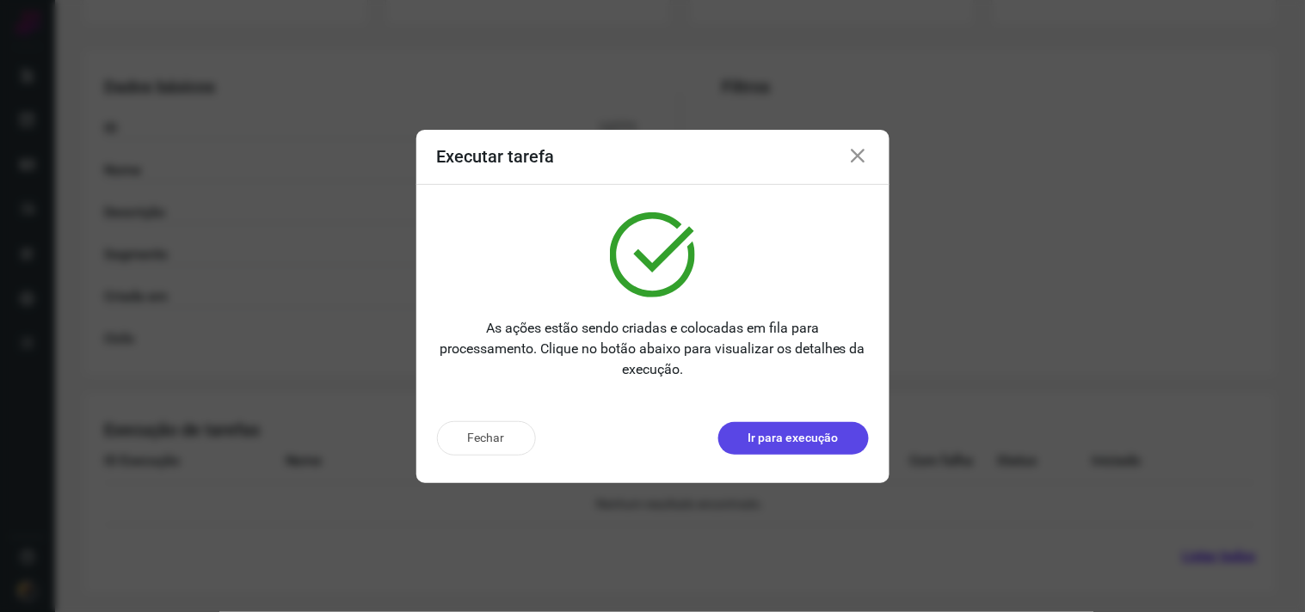
click at [818, 447] on p "Ir para execução" at bounding box center [793, 438] width 90 height 18
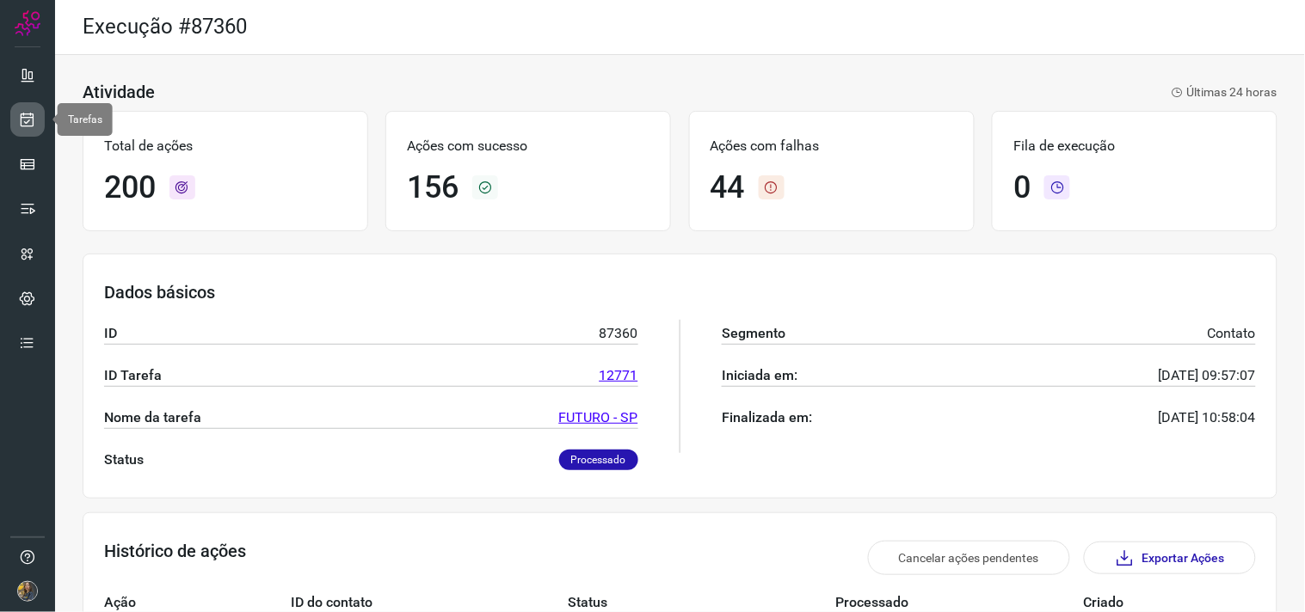
click at [40, 114] on link at bounding box center [27, 119] width 34 height 34
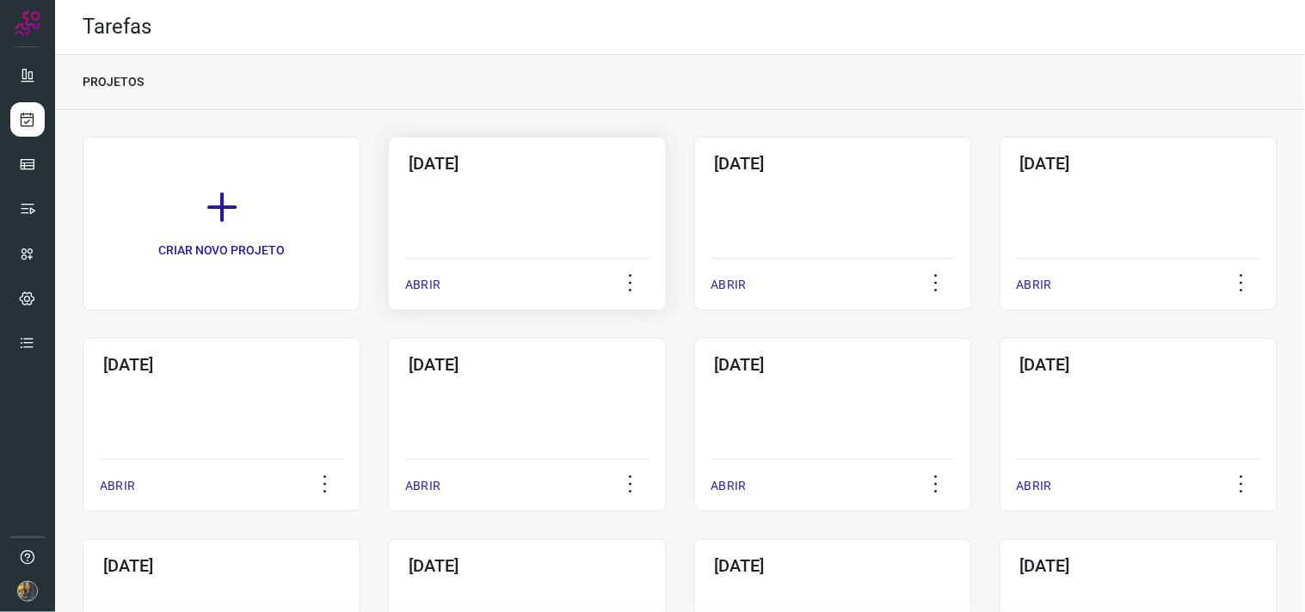
click at [474, 177] on div "06/10/2025 ABRIR" at bounding box center [527, 224] width 278 height 174
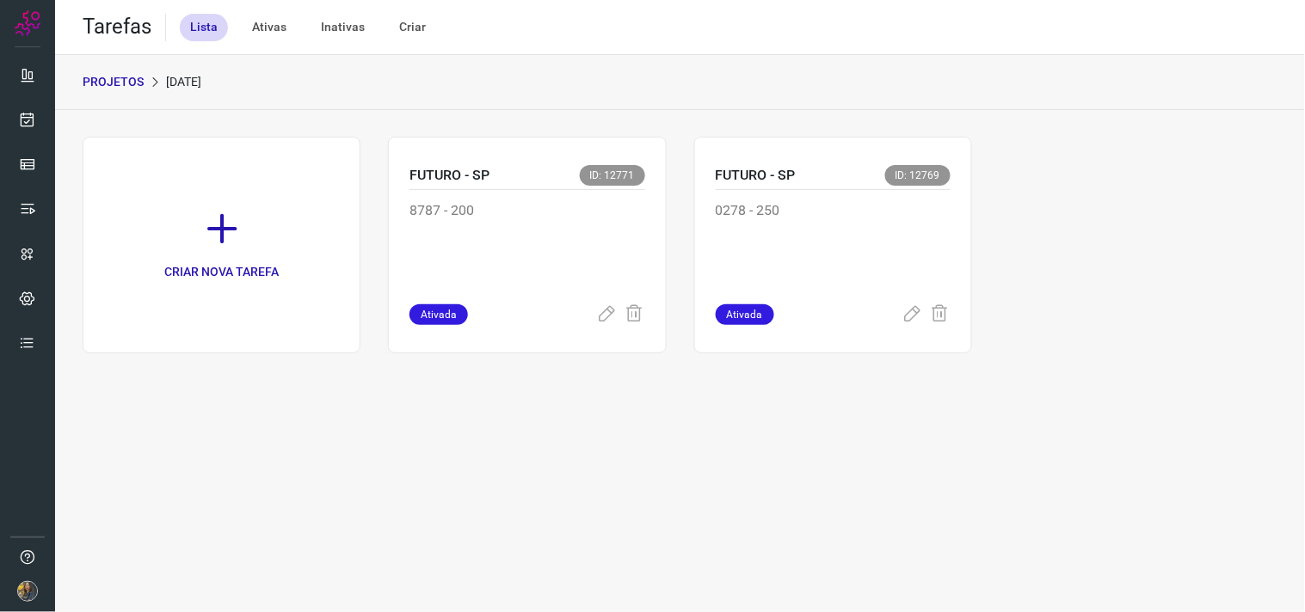
click at [238, 210] on icon at bounding box center [222, 229] width 38 height 38
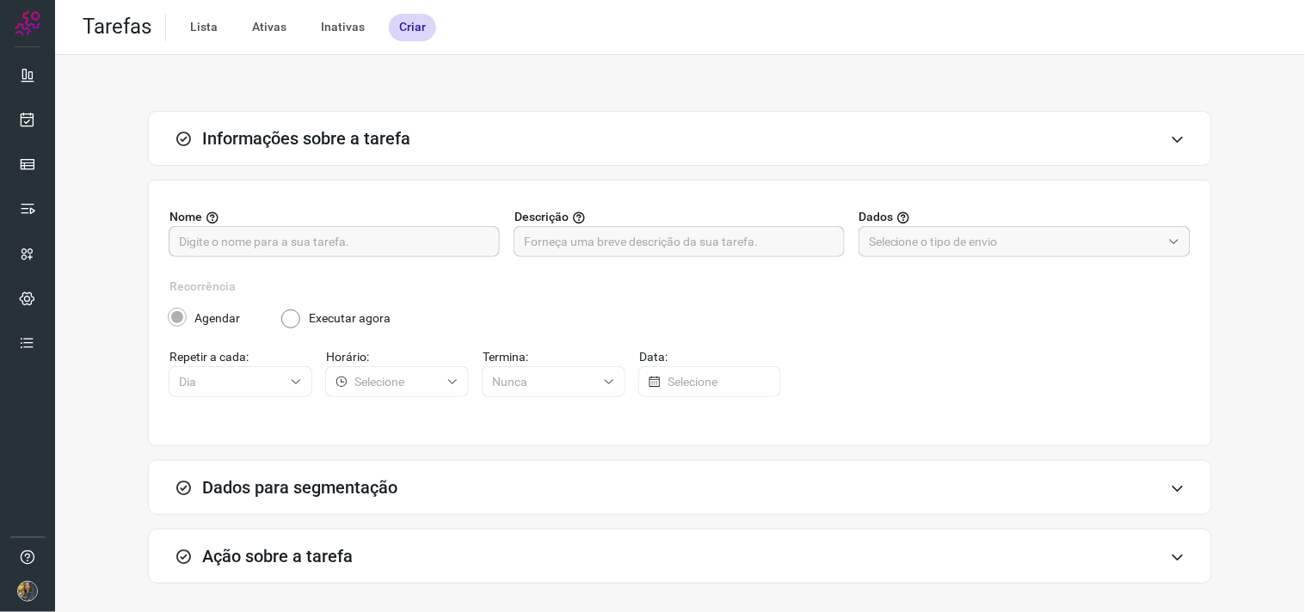
click at [427, 238] on input "text" at bounding box center [334, 241] width 311 height 29
type input "FUTURO - SP"
click at [734, 234] on input "text" at bounding box center [679, 241] width 311 height 29
click at [783, 243] on input "text" at bounding box center [679, 241] width 311 height 29
click at [639, 234] on input "text" at bounding box center [679, 241] width 311 height 29
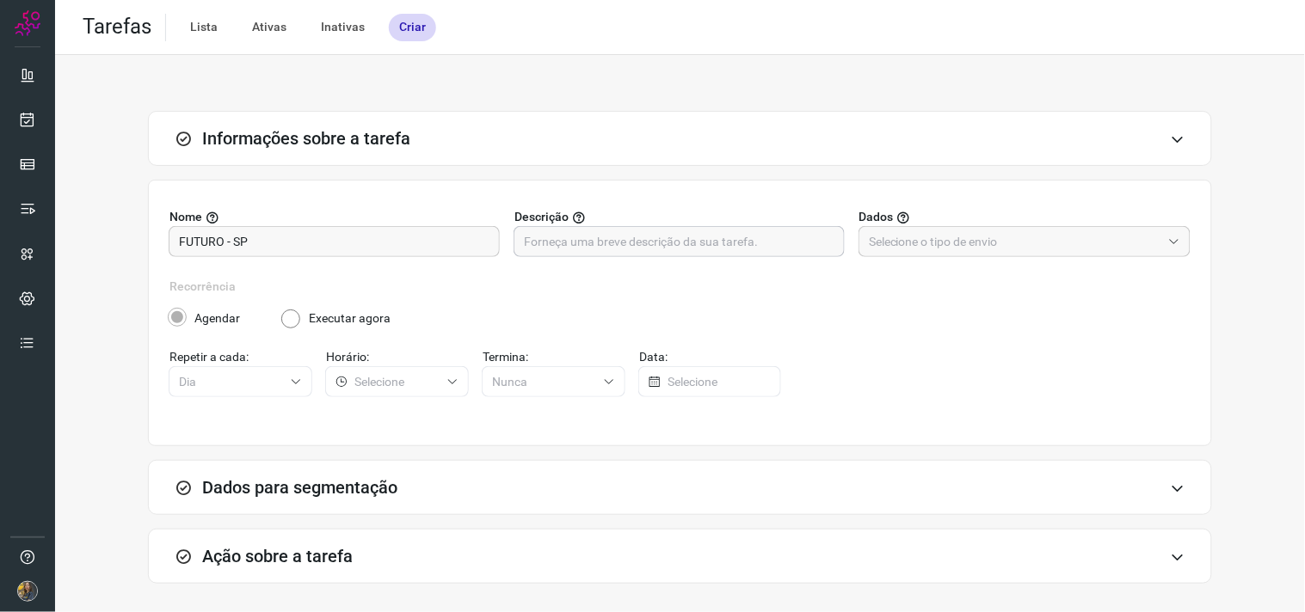
click at [657, 230] on input "text" at bounding box center [679, 241] width 311 height 29
type input "133 - 5252"
click at [1036, 242] on input "text" at bounding box center [1015, 241] width 292 height 29
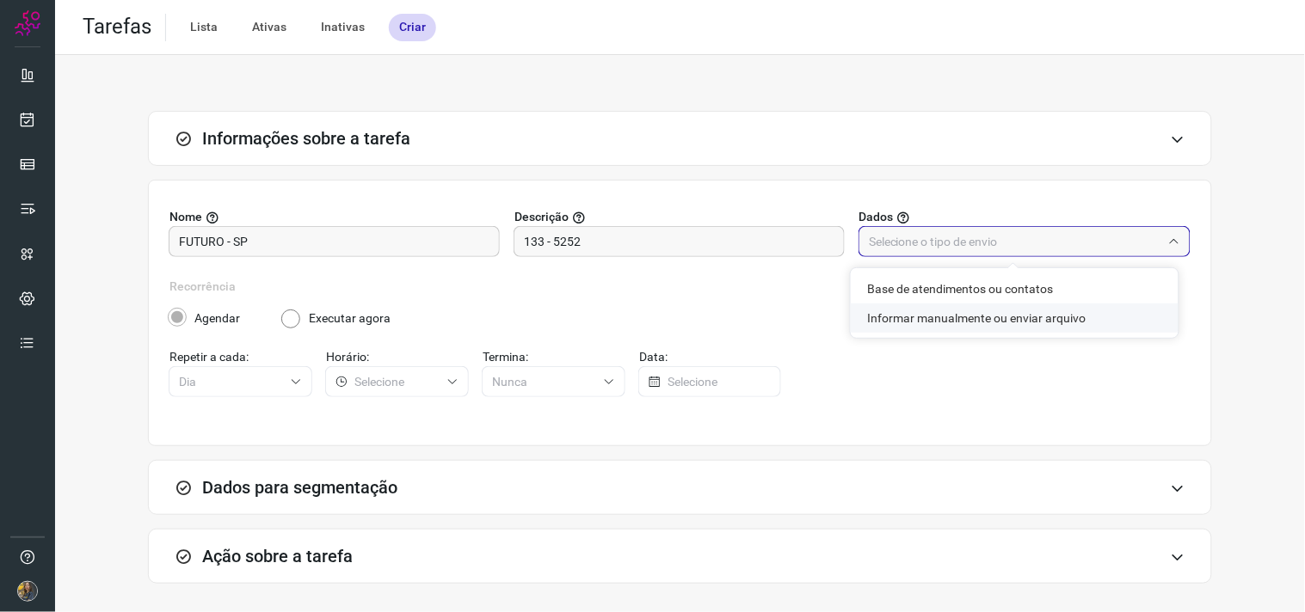
click at [1007, 310] on li "Informar manualmente ou enviar arquivo" at bounding box center [1015, 318] width 328 height 29
type input "Informar manualmente ou enviar arquivo"
radio input "false"
radio input "true"
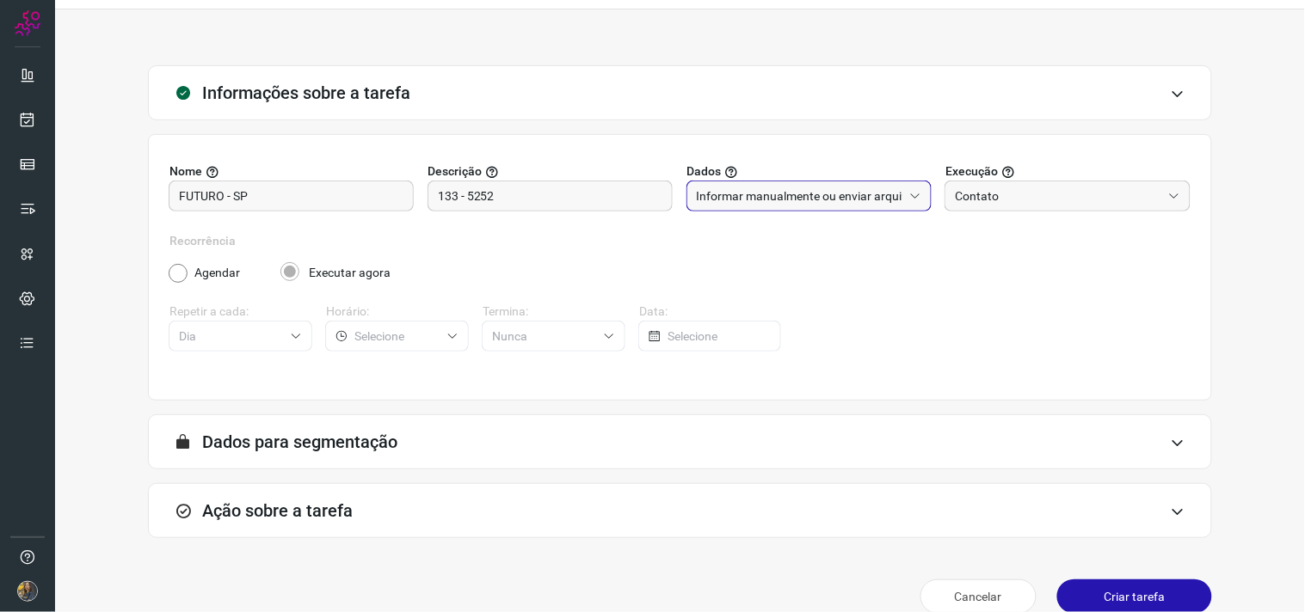
scroll to position [71, 0]
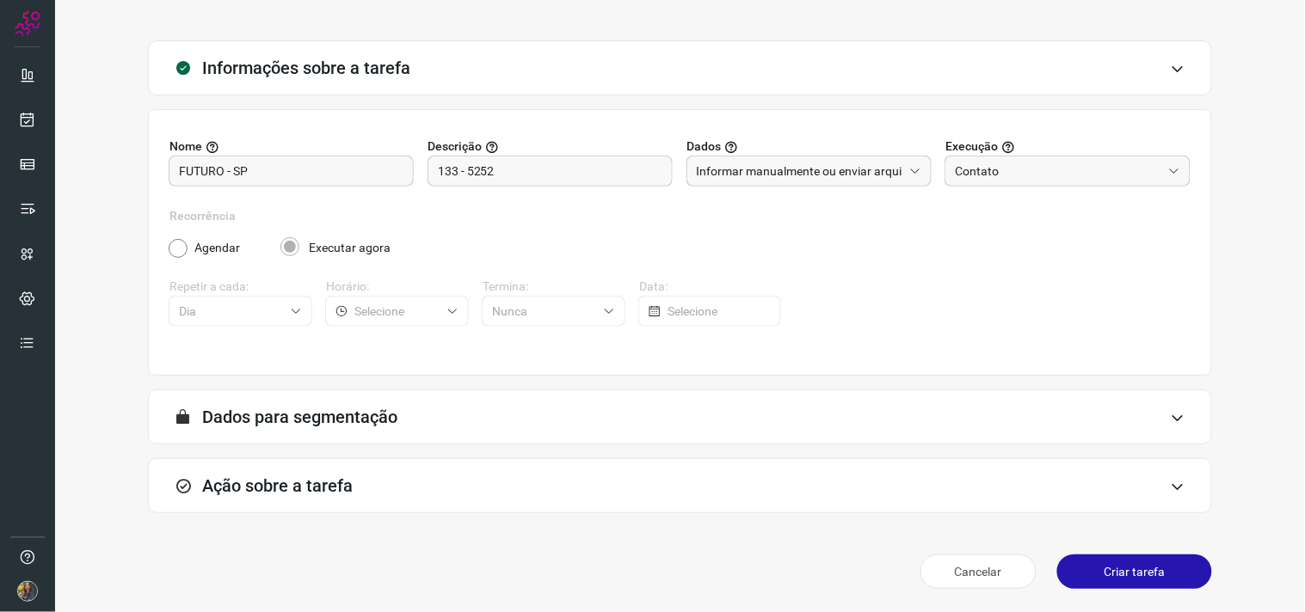
click at [844, 457] on form "A segmentação de dados está desabilitada porque a opção de envio manual foi sel…" at bounding box center [680, 424] width 1064 height 69
click at [858, 503] on div "Ação sobre a tarefa" at bounding box center [680, 485] width 1064 height 55
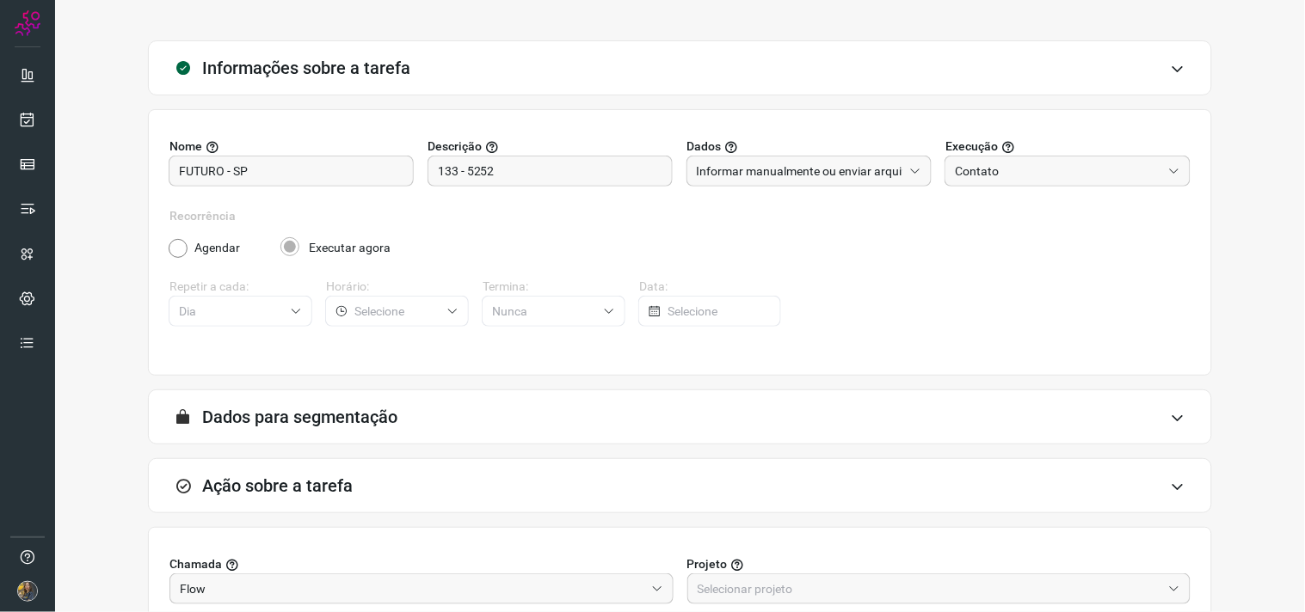
scroll to position [342, 0]
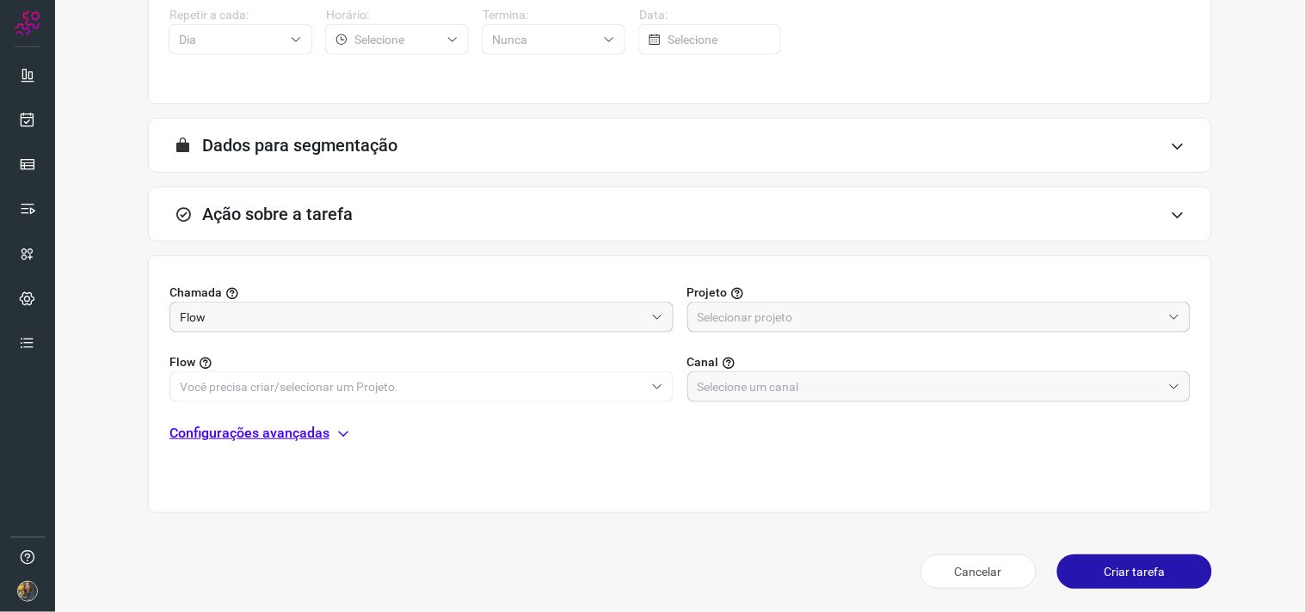
click at [852, 323] on input "text" at bounding box center [930, 317] width 464 height 29
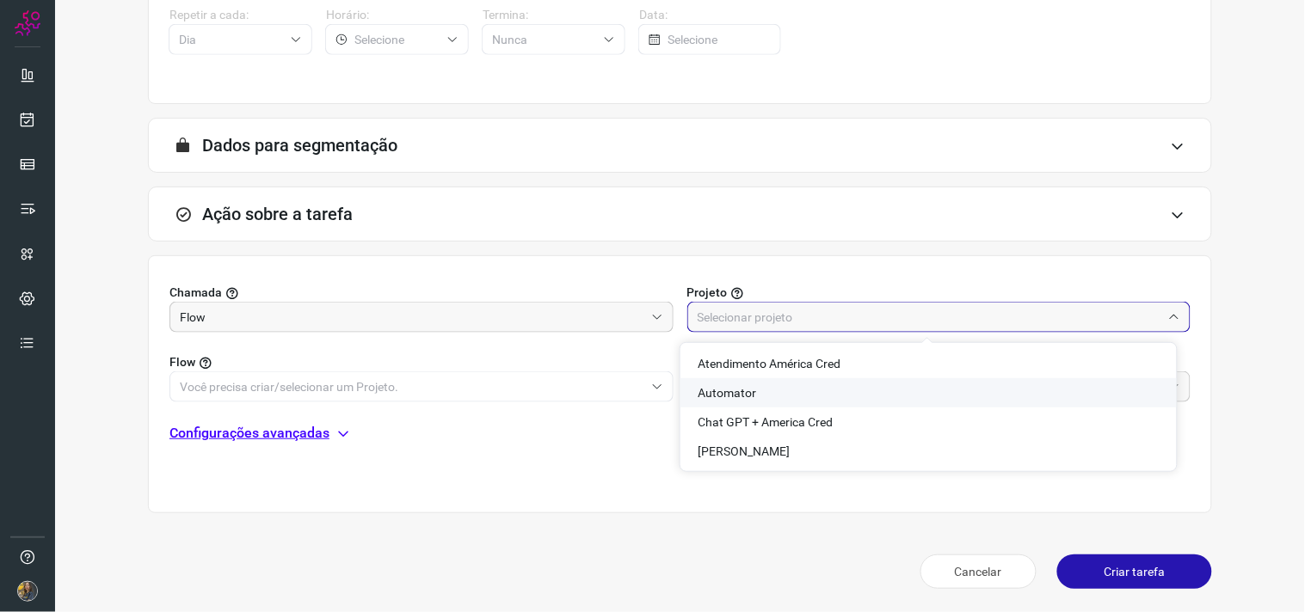
click at [764, 392] on li "Automator" at bounding box center [928, 392] width 496 height 29
type input "Automator"
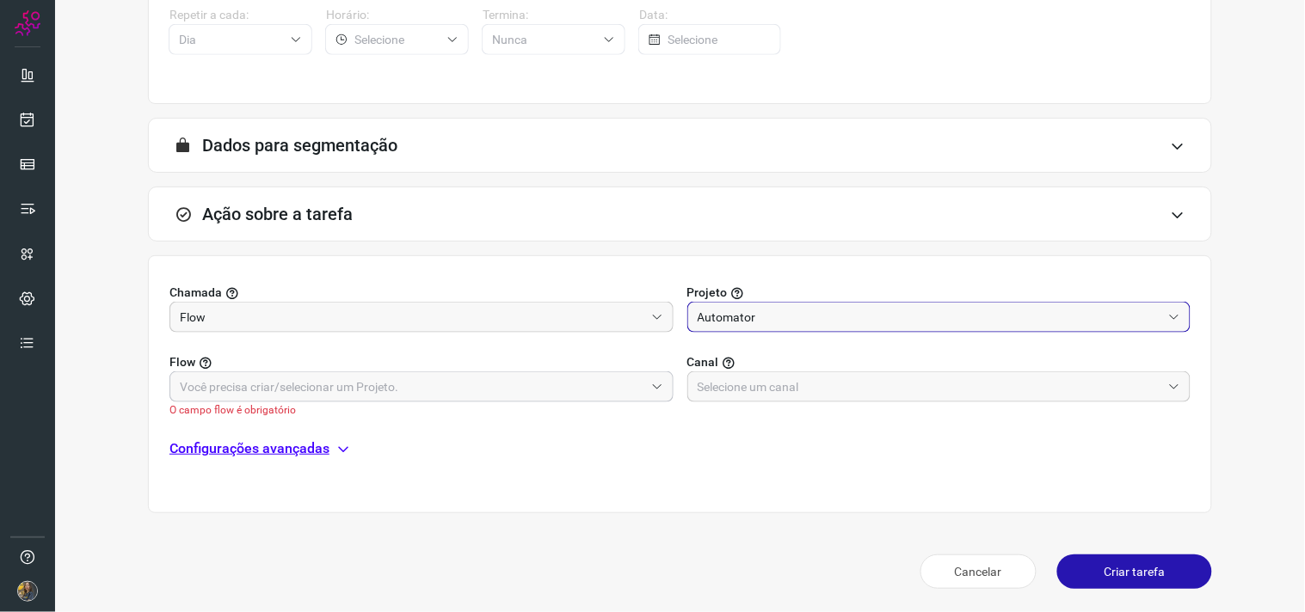
click at [630, 394] on input "text" at bounding box center [412, 386] width 464 height 29
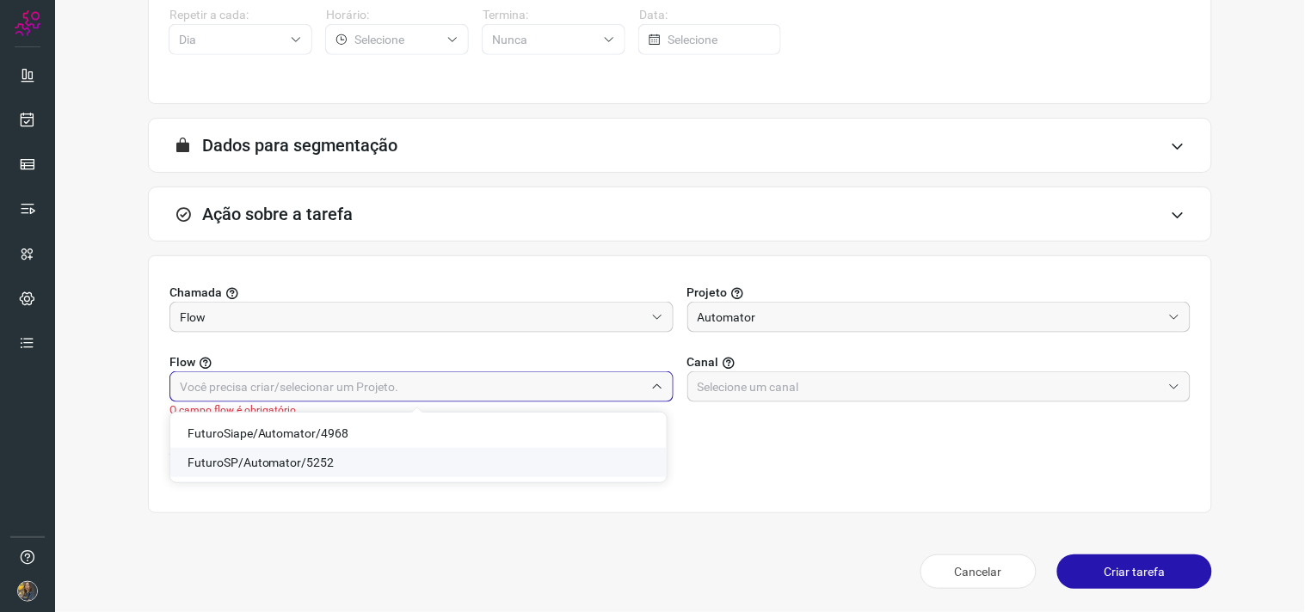
click at [318, 466] on span "FuturoSP/Automator/5252" at bounding box center [261, 463] width 147 height 14
type input "FuturoSP/Automator/5252"
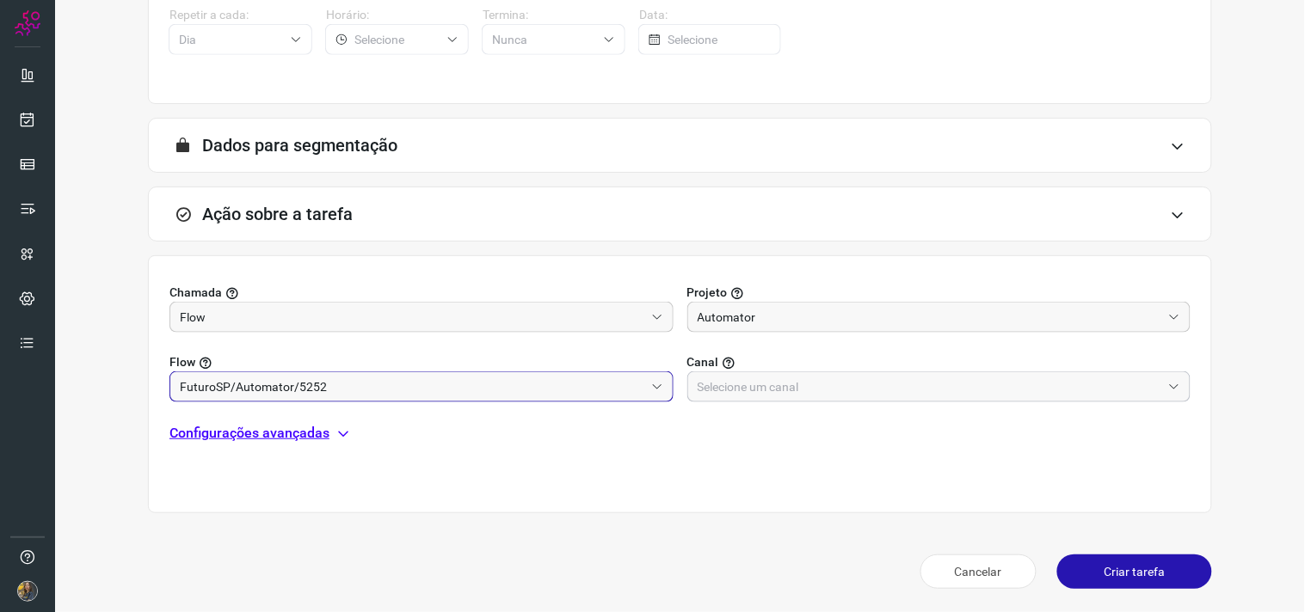
click at [698, 391] on input "text" at bounding box center [930, 386] width 464 height 29
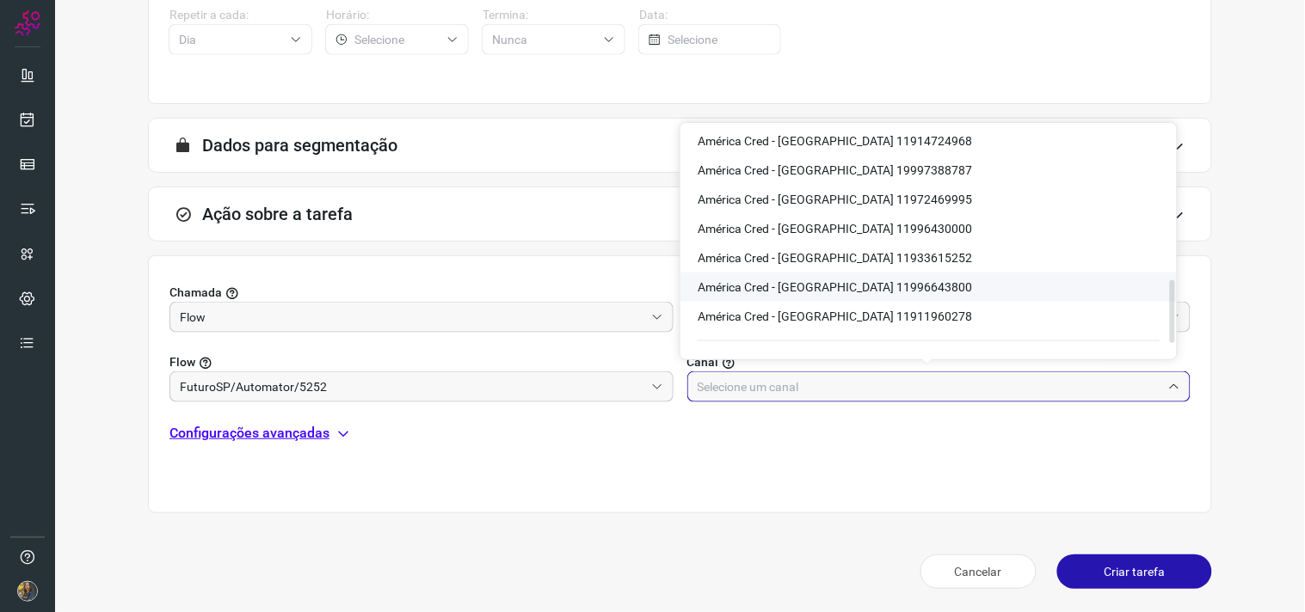
scroll to position [573, 0]
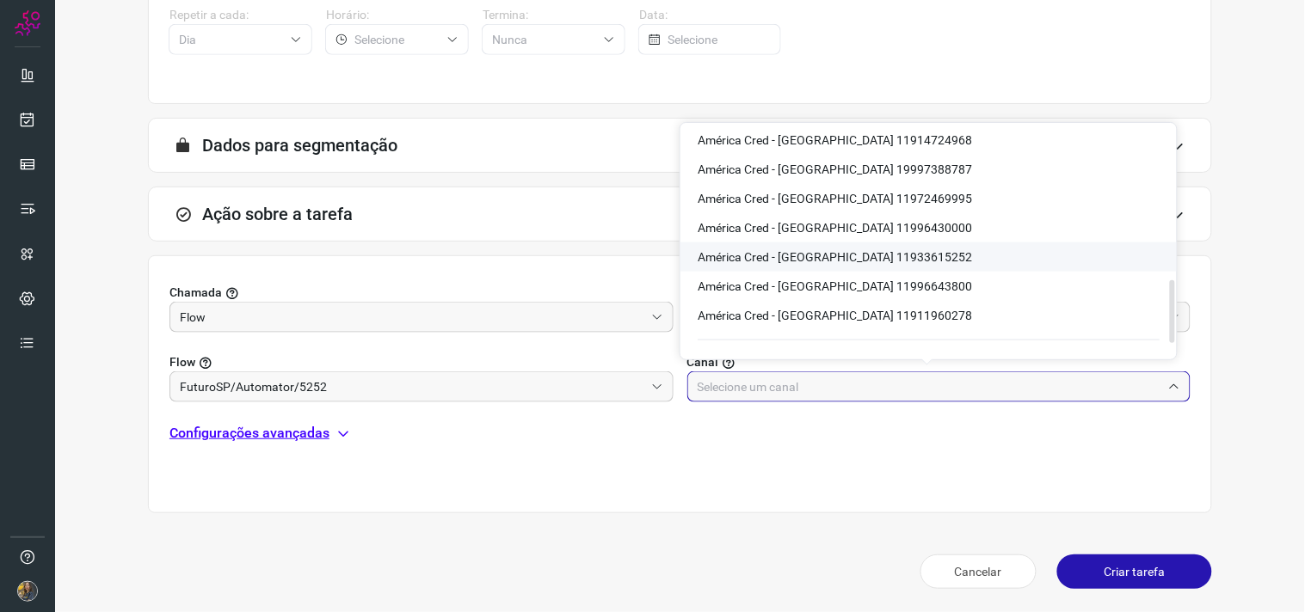
click at [889, 255] on span "América Cred - São Paulo 11933615252" at bounding box center [835, 257] width 274 height 14
type input "América Cred - São Paulo 11933615252"
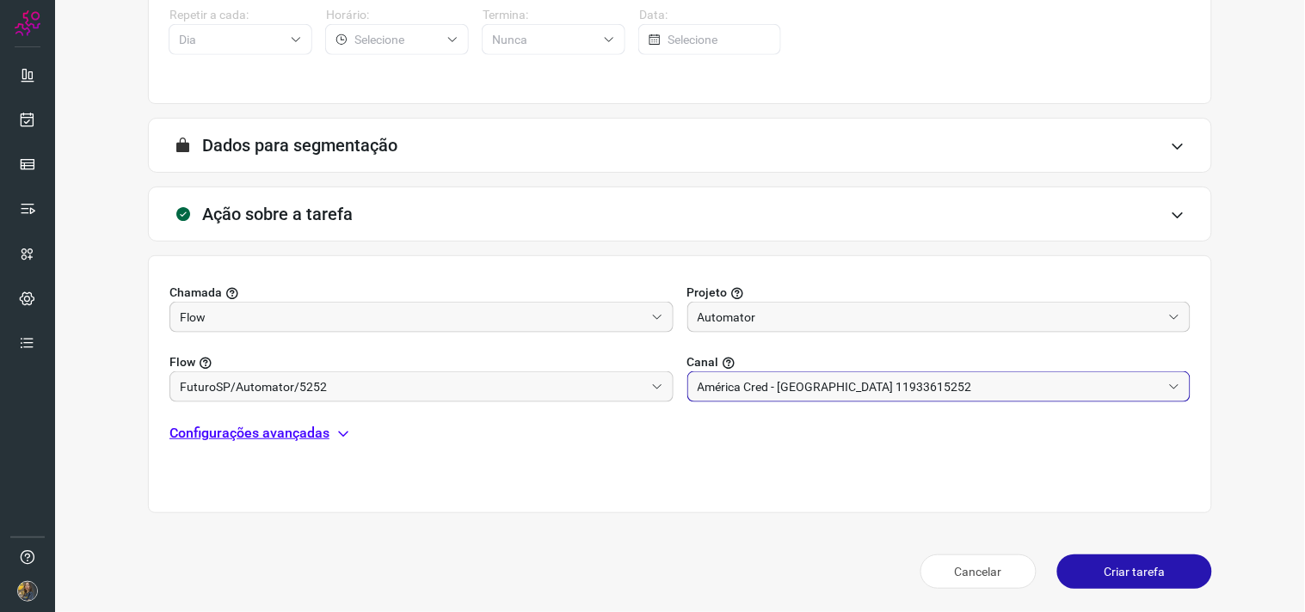
click at [280, 428] on p "Configurações avançadas" at bounding box center [249, 433] width 160 height 21
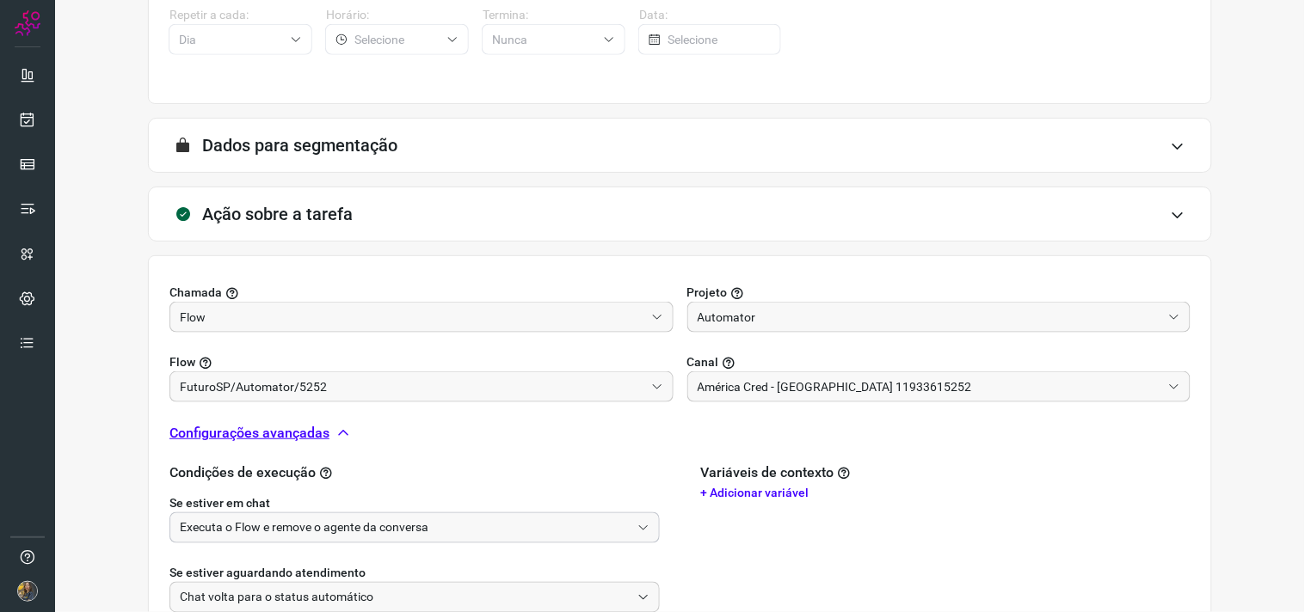
drag, startPoint x: 302, startPoint y: 495, endPoint x: 324, endPoint y: 521, distance: 34.8
click at [305, 499] on label "Se estiver em chat" at bounding box center [414, 504] width 490 height 18
click at [335, 531] on input "Executa o Flow e remove o agente da conversa" at bounding box center [405, 528] width 451 height 29
click at [316, 510] on label "Se estiver em chat" at bounding box center [414, 504] width 490 height 18
click at [308, 530] on input "Executa o Flow e remove o agente da conversa" at bounding box center [405, 528] width 451 height 29
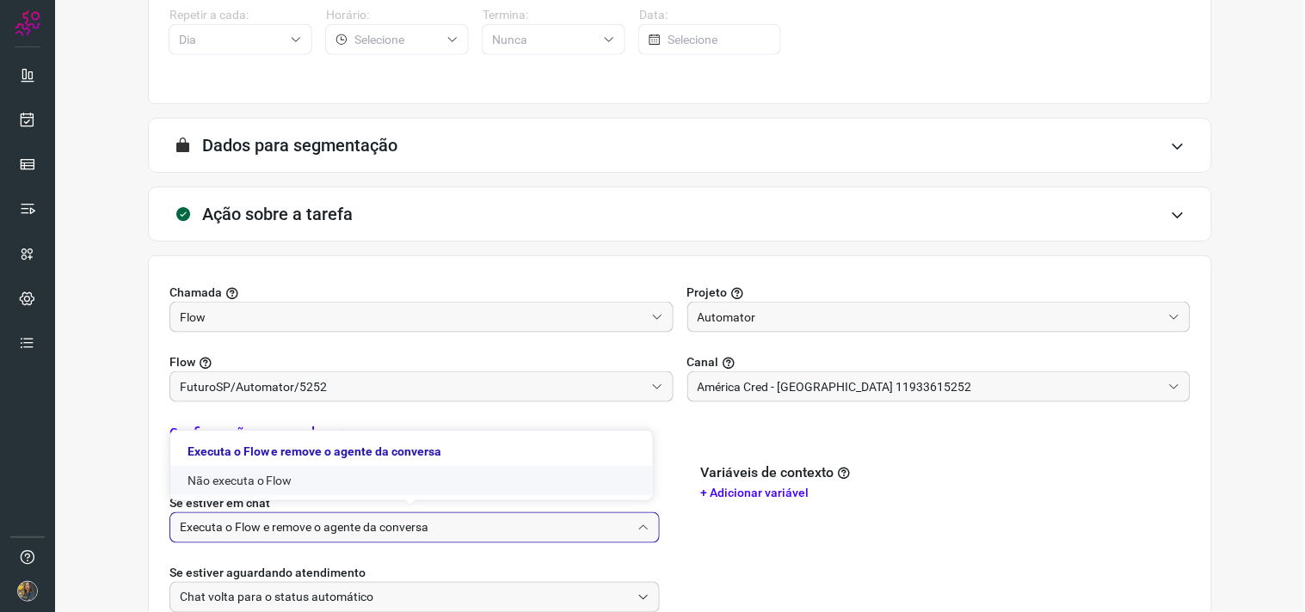
click at [268, 483] on li "Não executa o Flow" at bounding box center [411, 480] width 483 height 29
type input "Não executa o Flow"
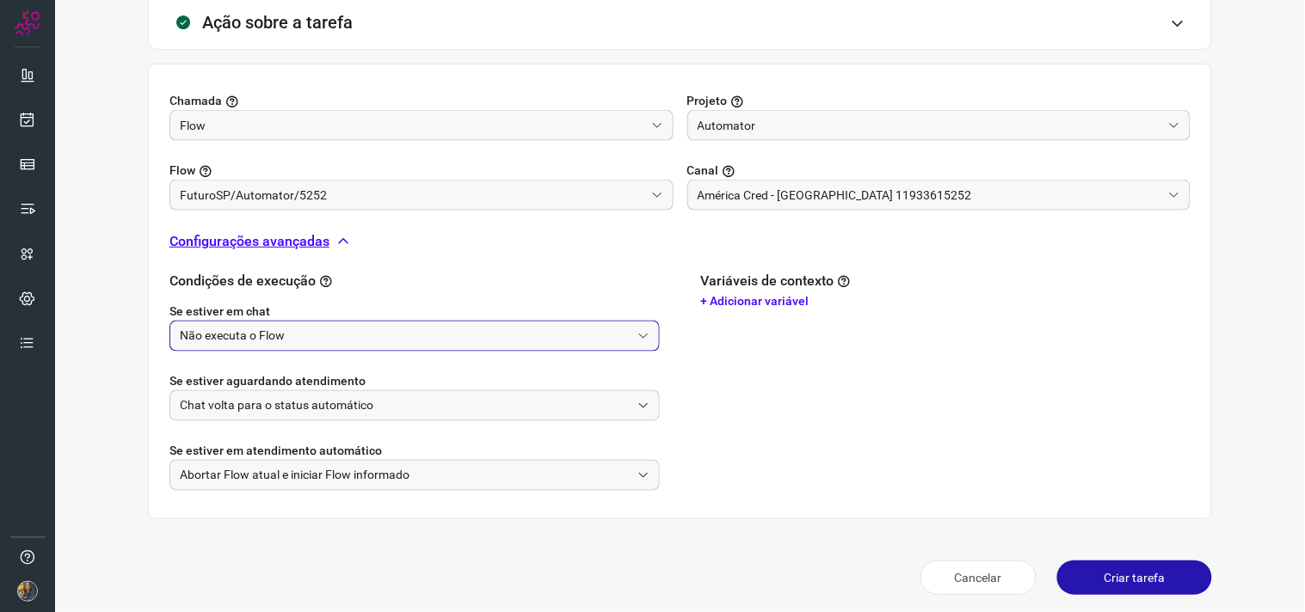
scroll to position [540, 0]
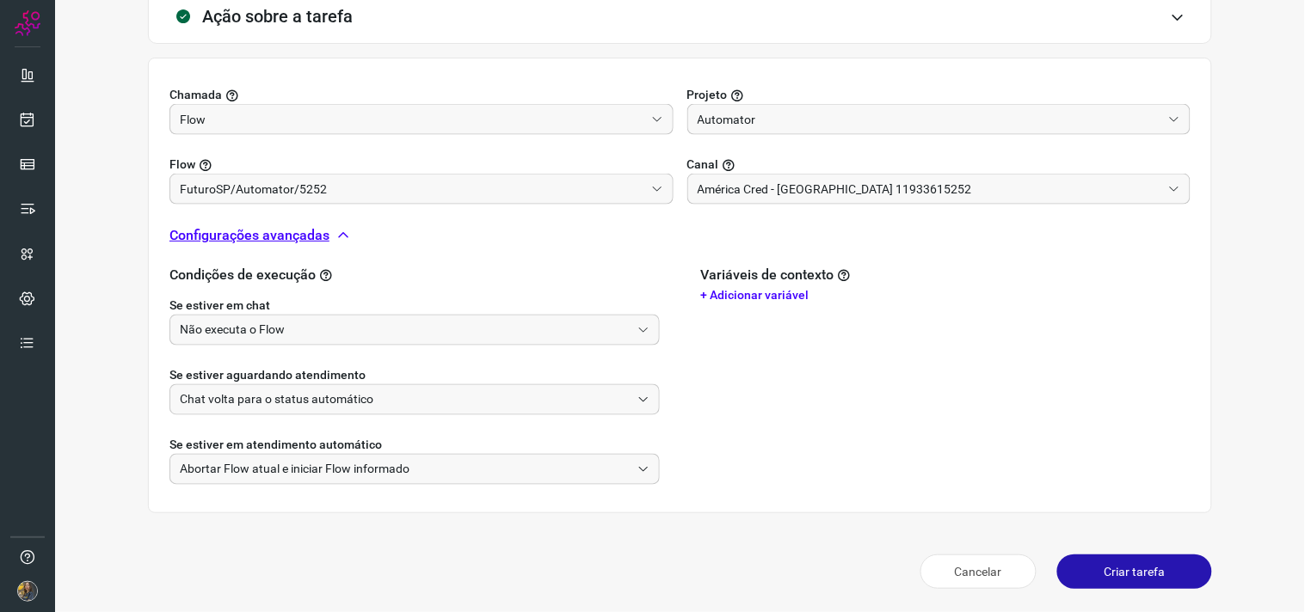
click at [1116, 574] on button "Criar tarefa" at bounding box center [1134, 572] width 155 height 34
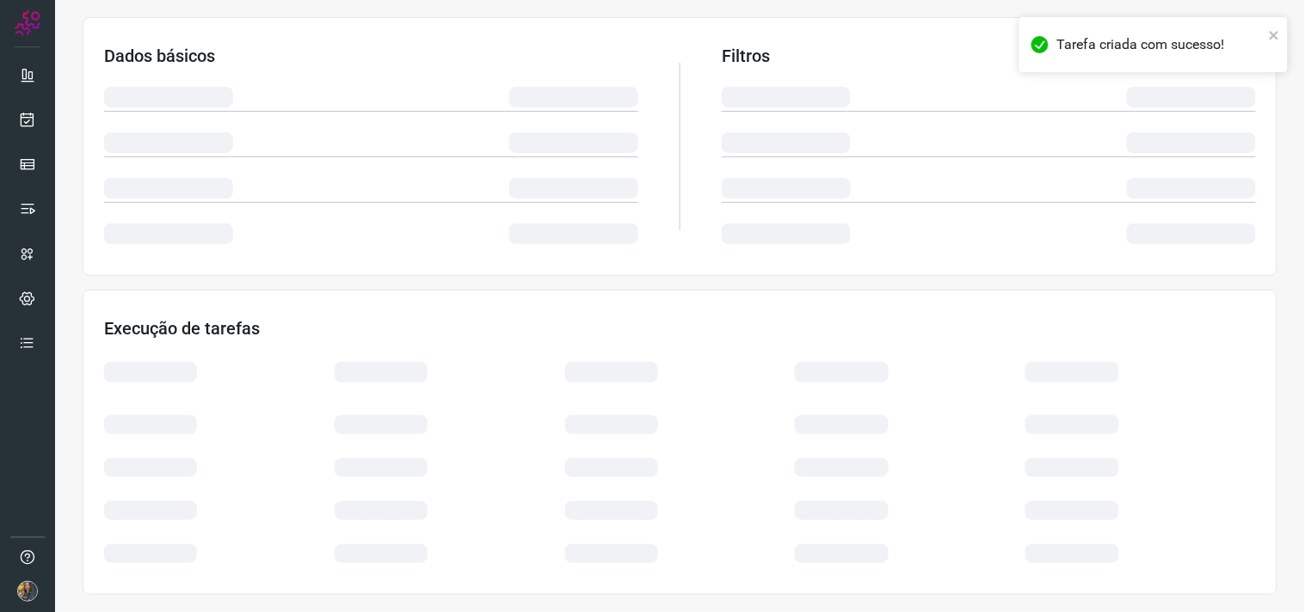
scroll to position [276, 0]
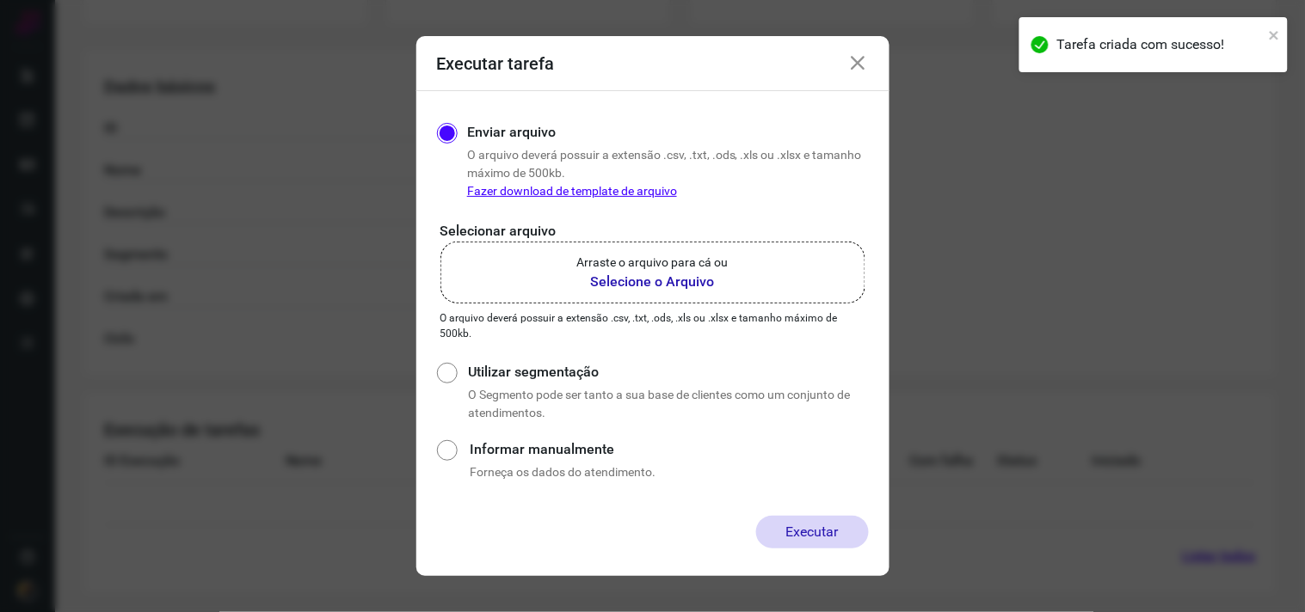
click at [645, 246] on label "Arraste o arquivo para cá ou Selecione o Arquivo" at bounding box center [652, 273] width 425 height 62
click at [0, 0] on input "Arraste o arquivo para cá ou Selecione o Arquivo" at bounding box center [0, 0] width 0 height 0
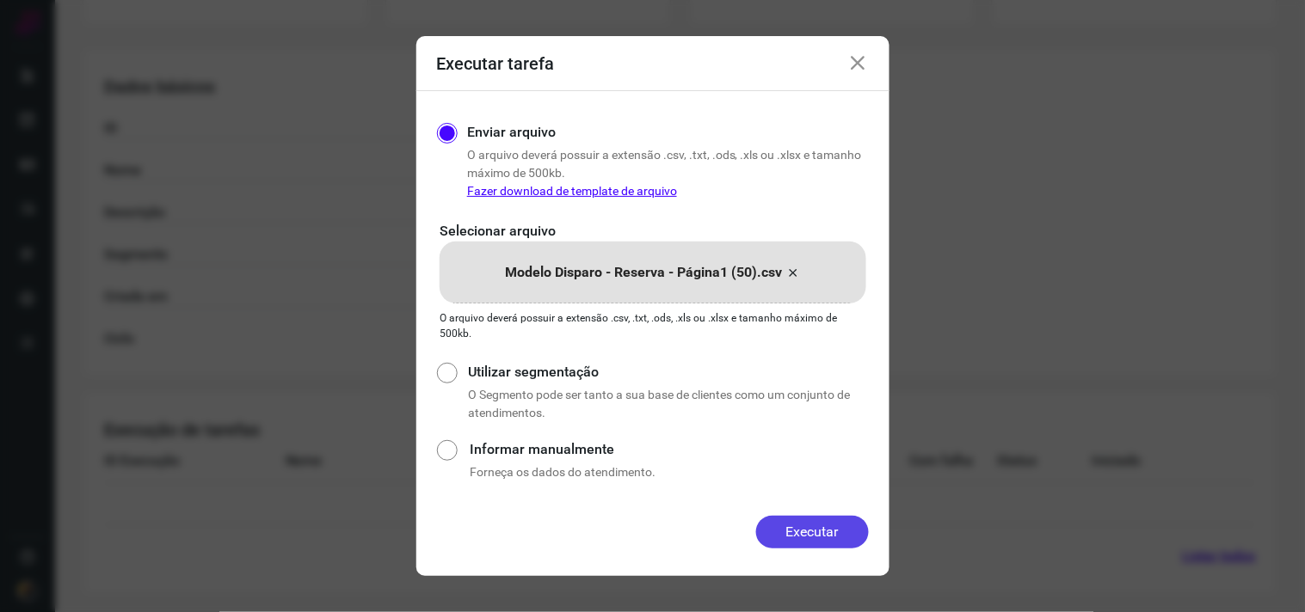
click at [800, 522] on button "Executar" at bounding box center [812, 532] width 113 height 33
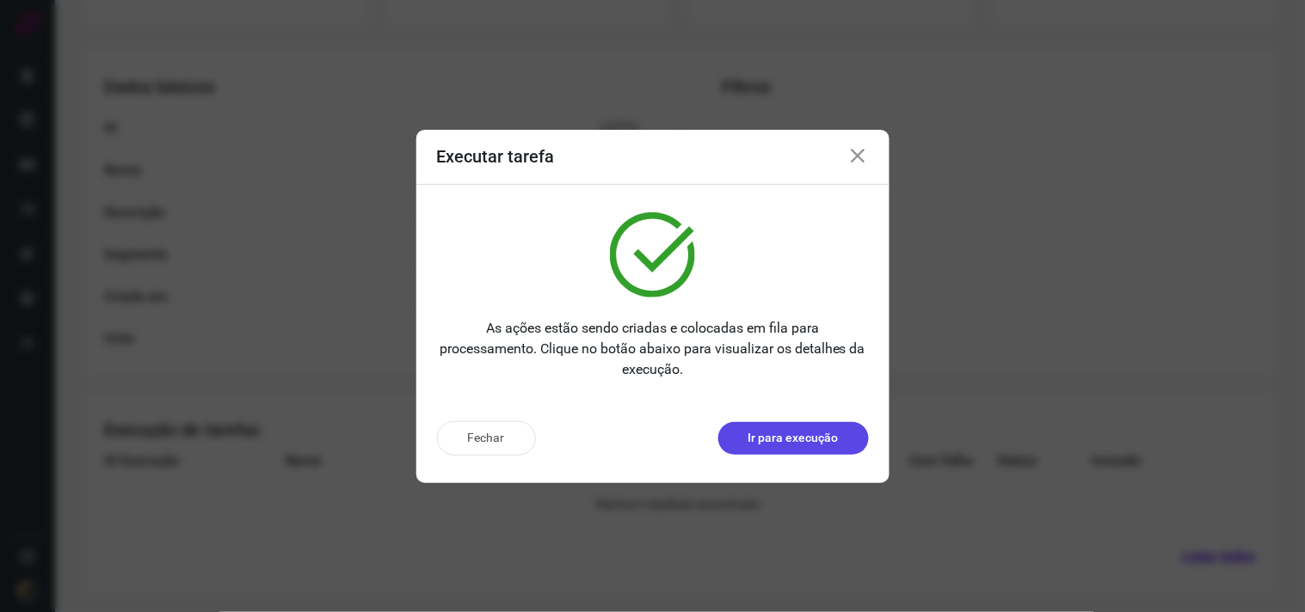
click at [852, 435] on button "Ir para execução" at bounding box center [793, 438] width 151 height 33
